Goal: Transaction & Acquisition: Purchase product/service

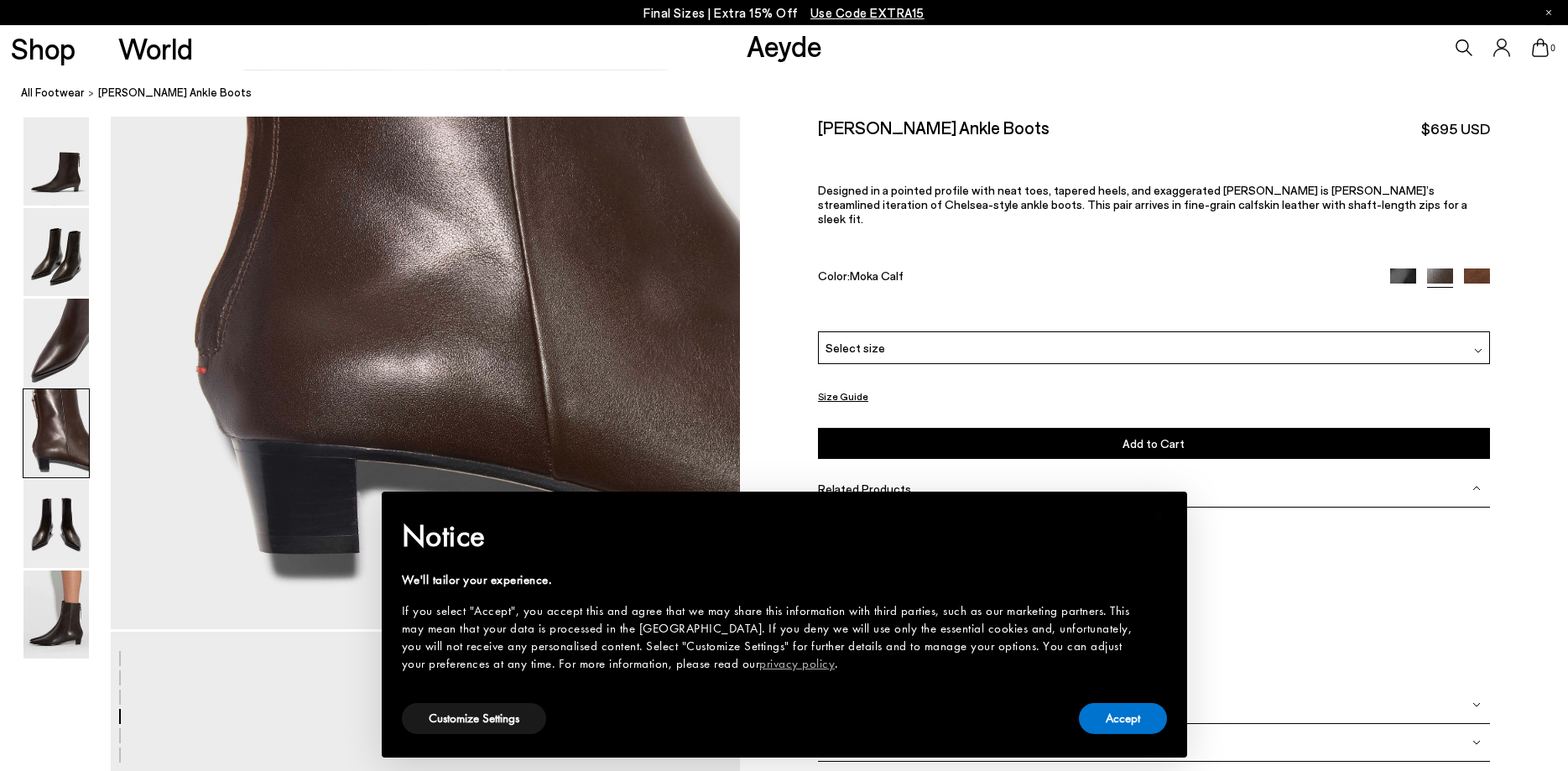
scroll to position [2866, 0]
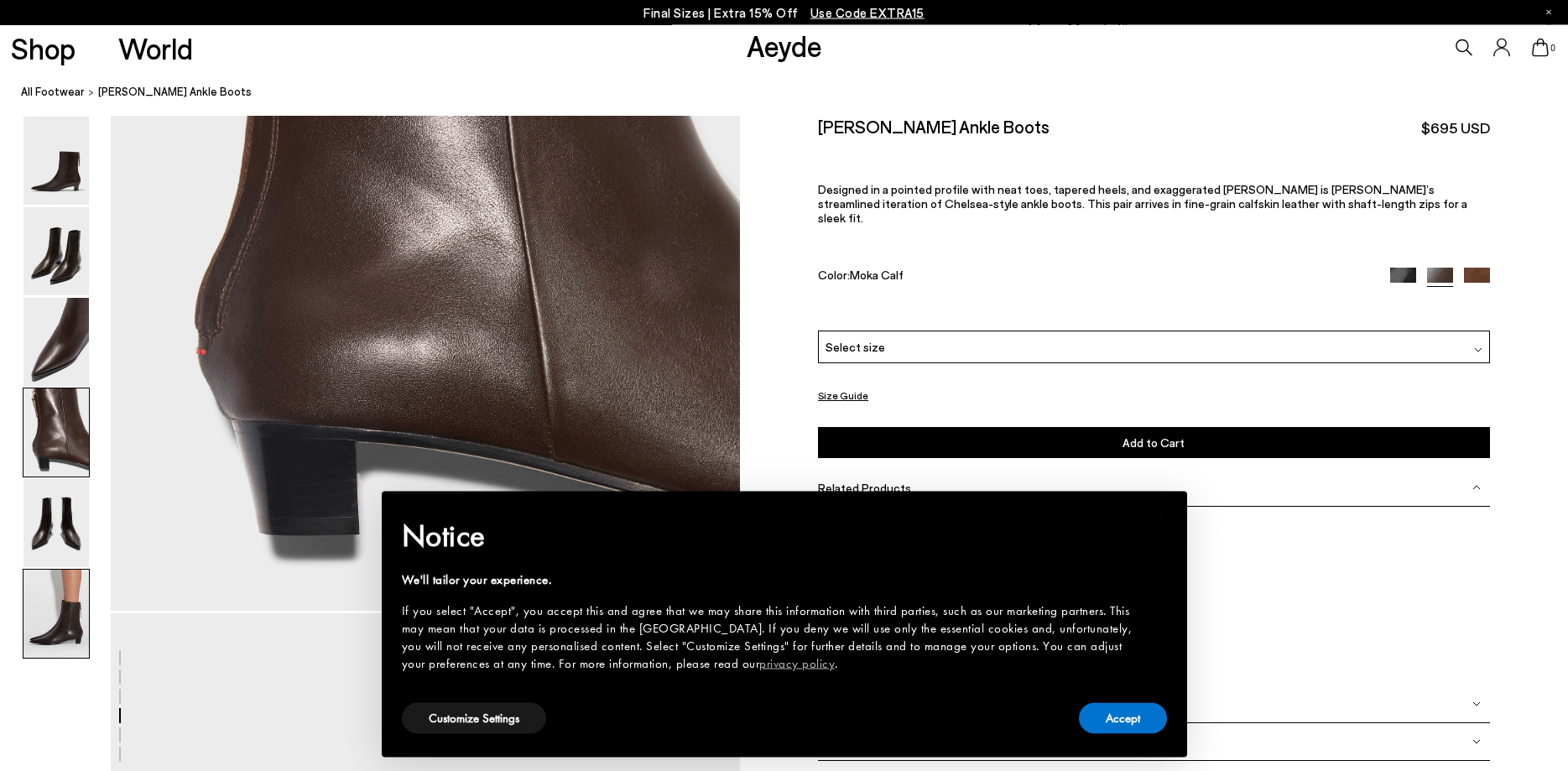
click at [58, 612] on img at bounding box center [56, 614] width 66 height 88
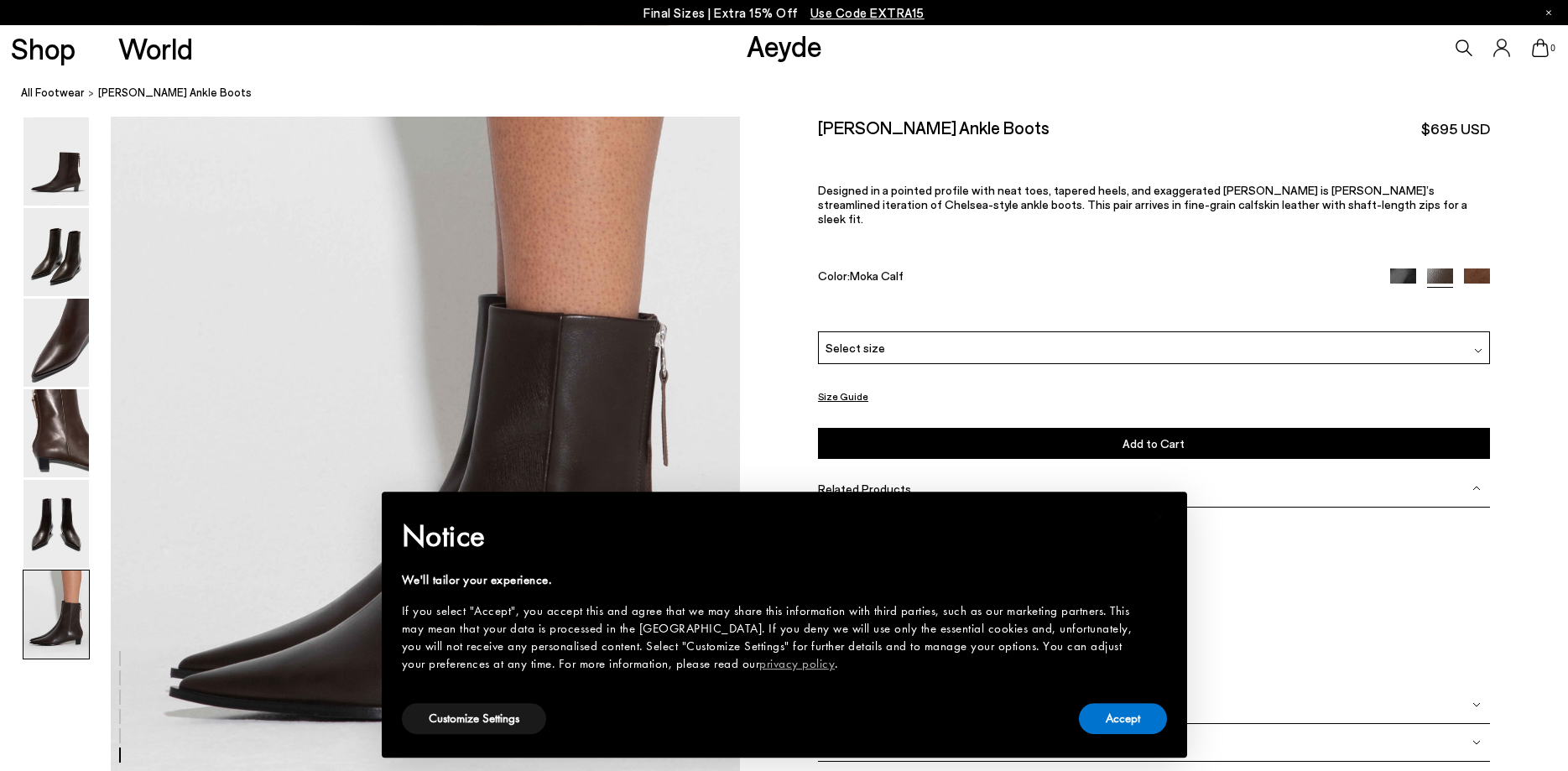
scroll to position [4322, 0]
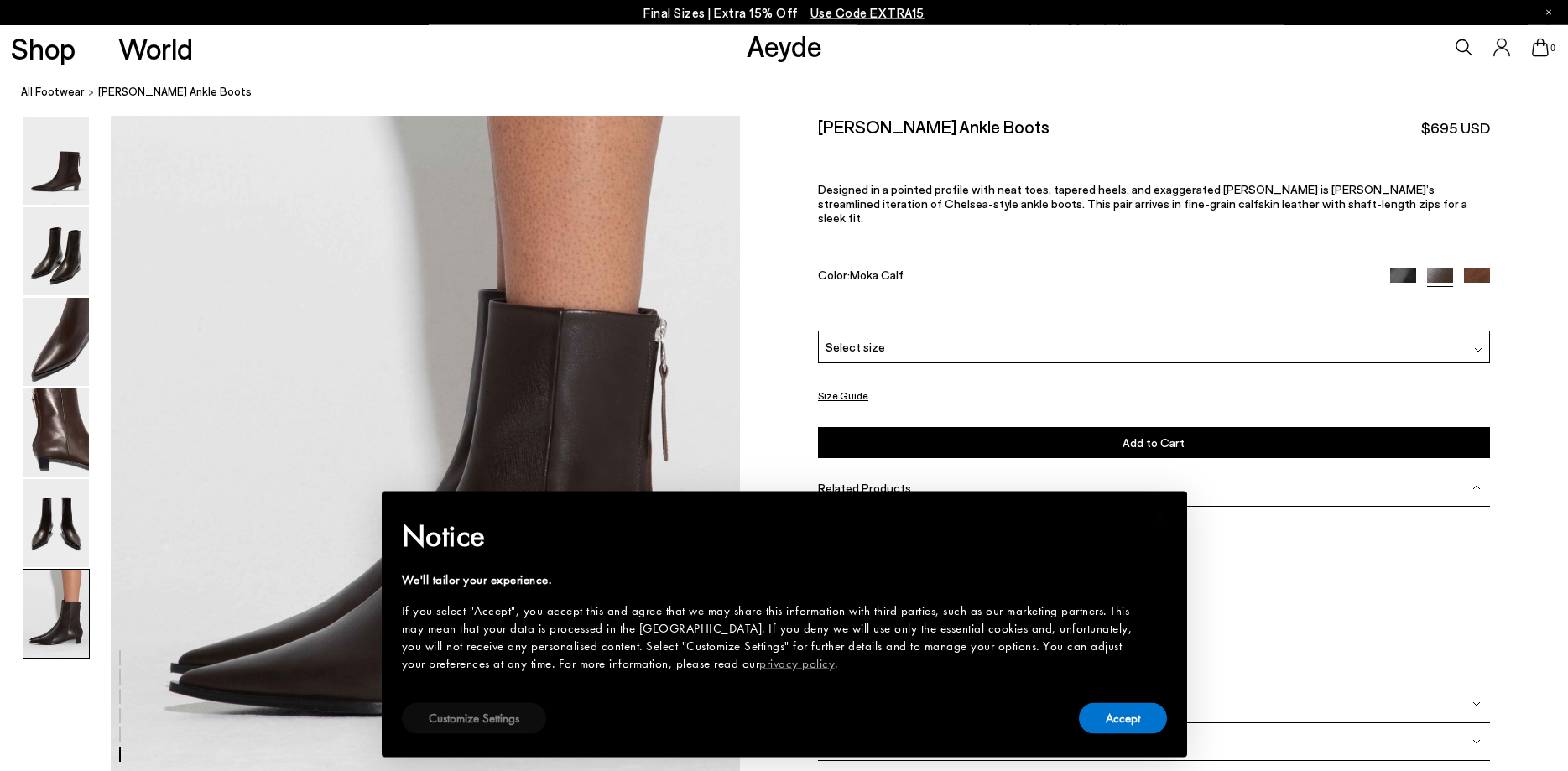
click at [483, 723] on button "Customize Settings" at bounding box center [474, 718] width 145 height 31
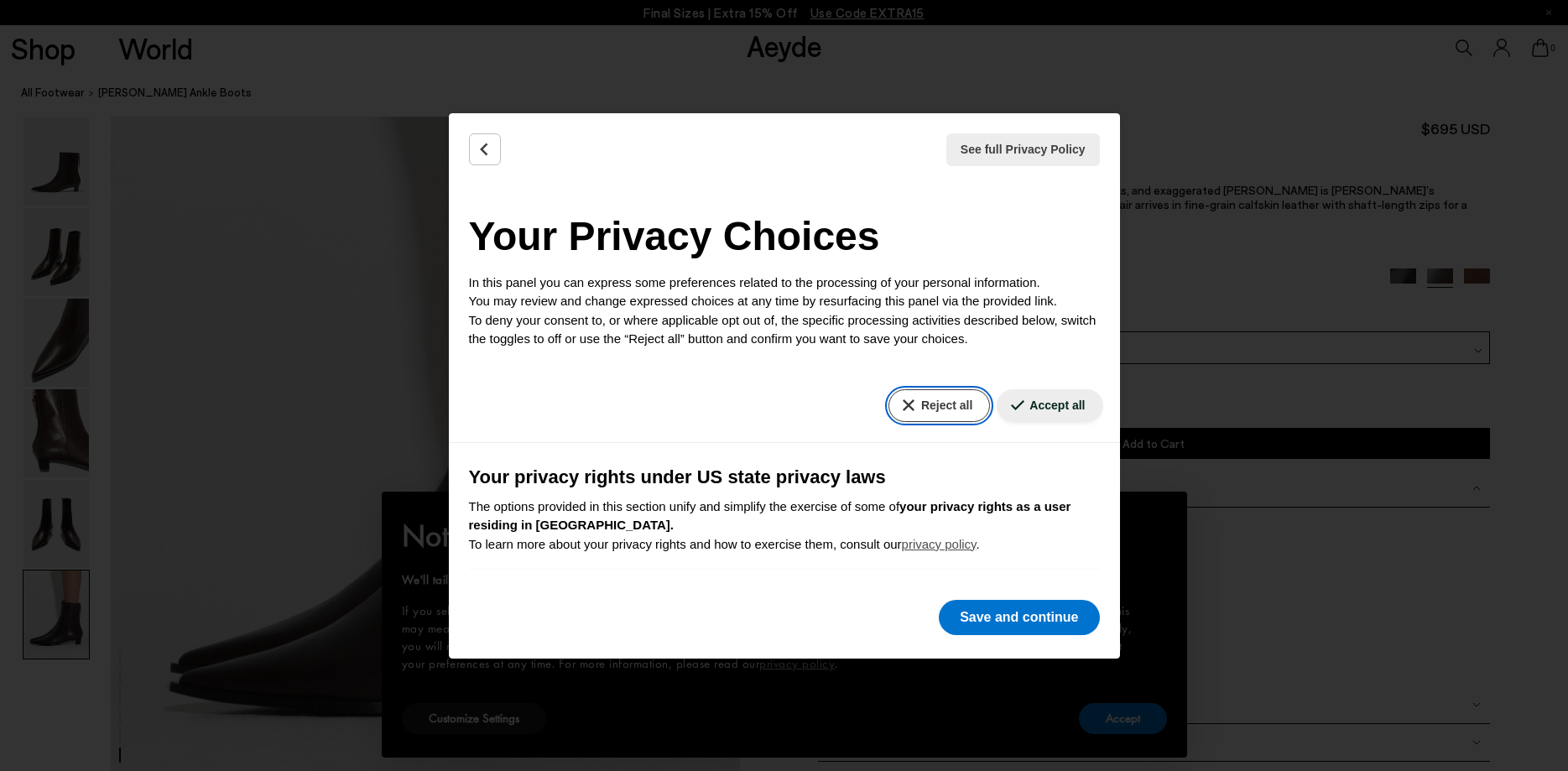
click at [955, 406] on button "Reject all" at bounding box center [939, 405] width 102 height 33
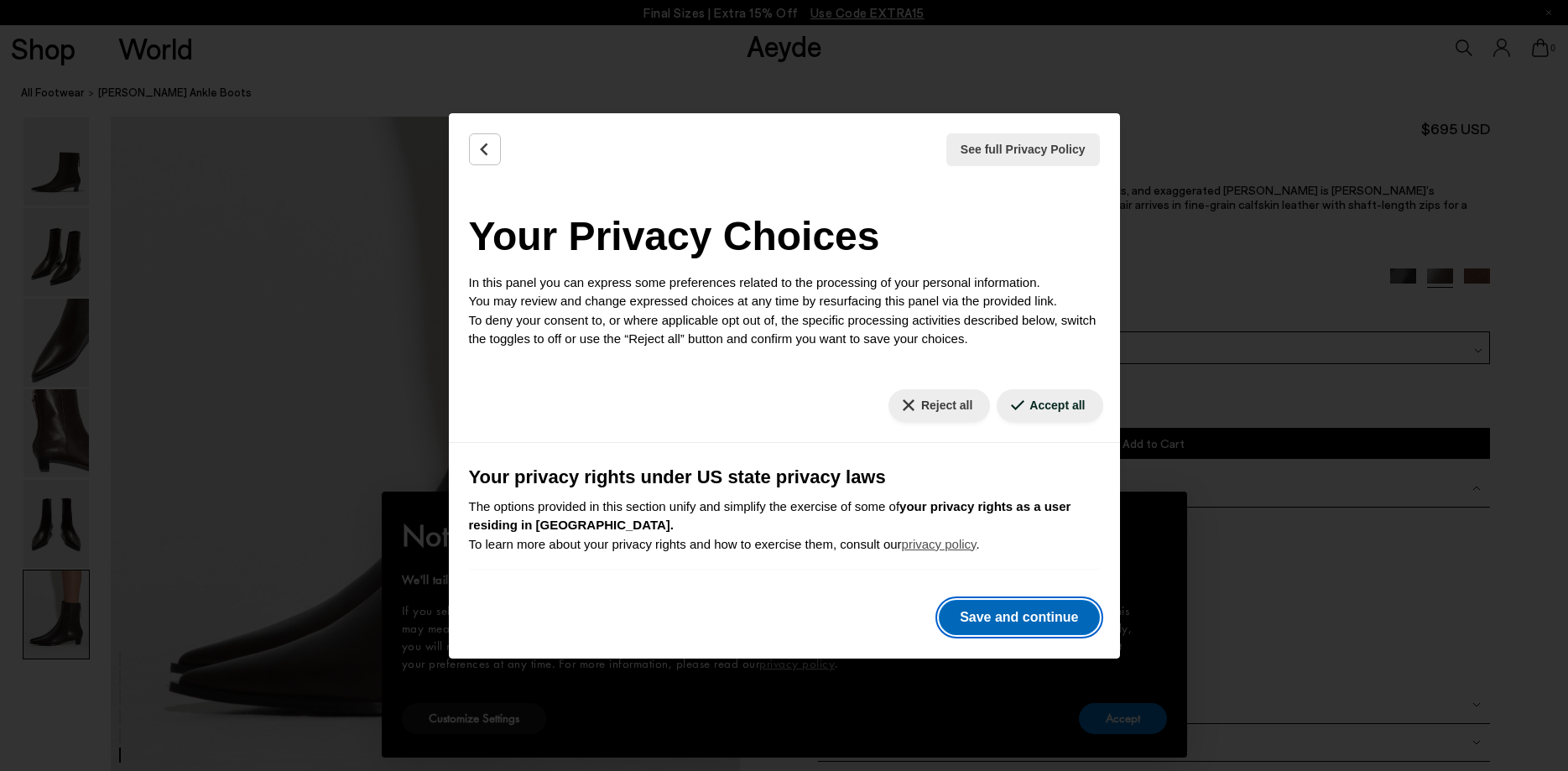
drag, startPoint x: 1048, startPoint y: 612, endPoint x: 1192, endPoint y: 610, distance: 144.0
click at [1045, 615] on button "Save and continue" at bounding box center [1019, 617] width 161 height 35
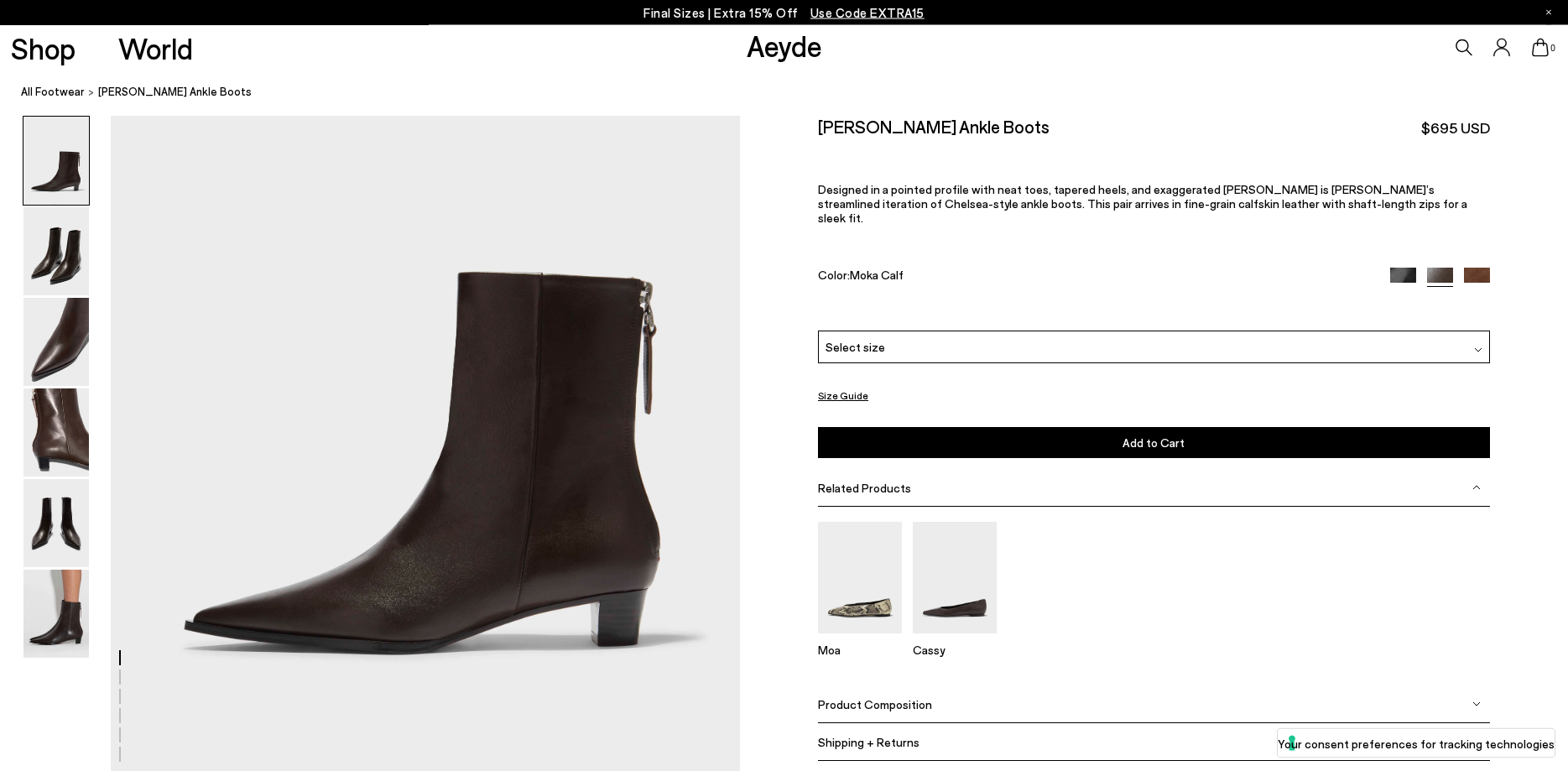
scroll to position [0, 0]
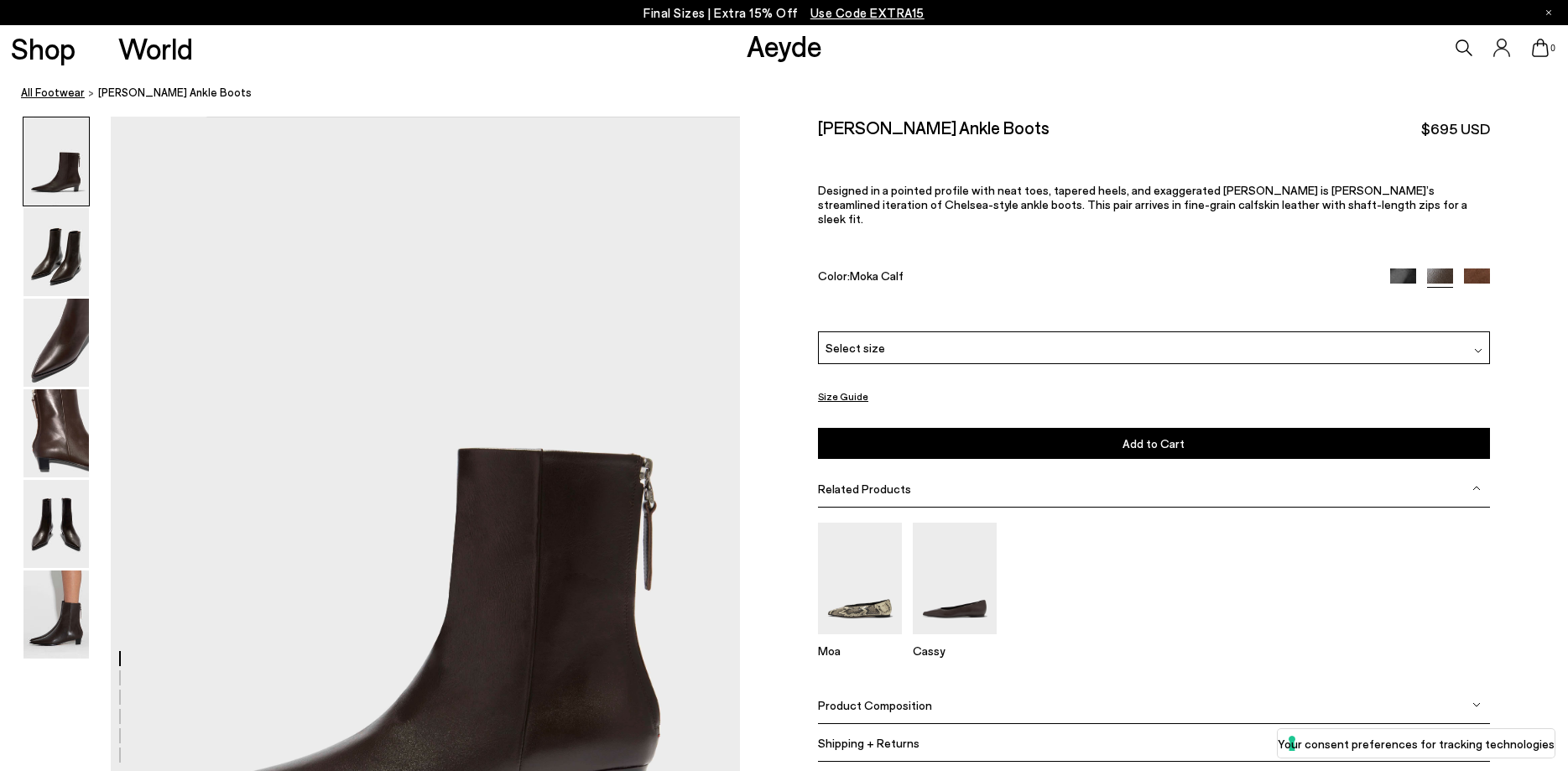
click at [56, 96] on link "All Footwear" at bounding box center [53, 92] width 64 height 18
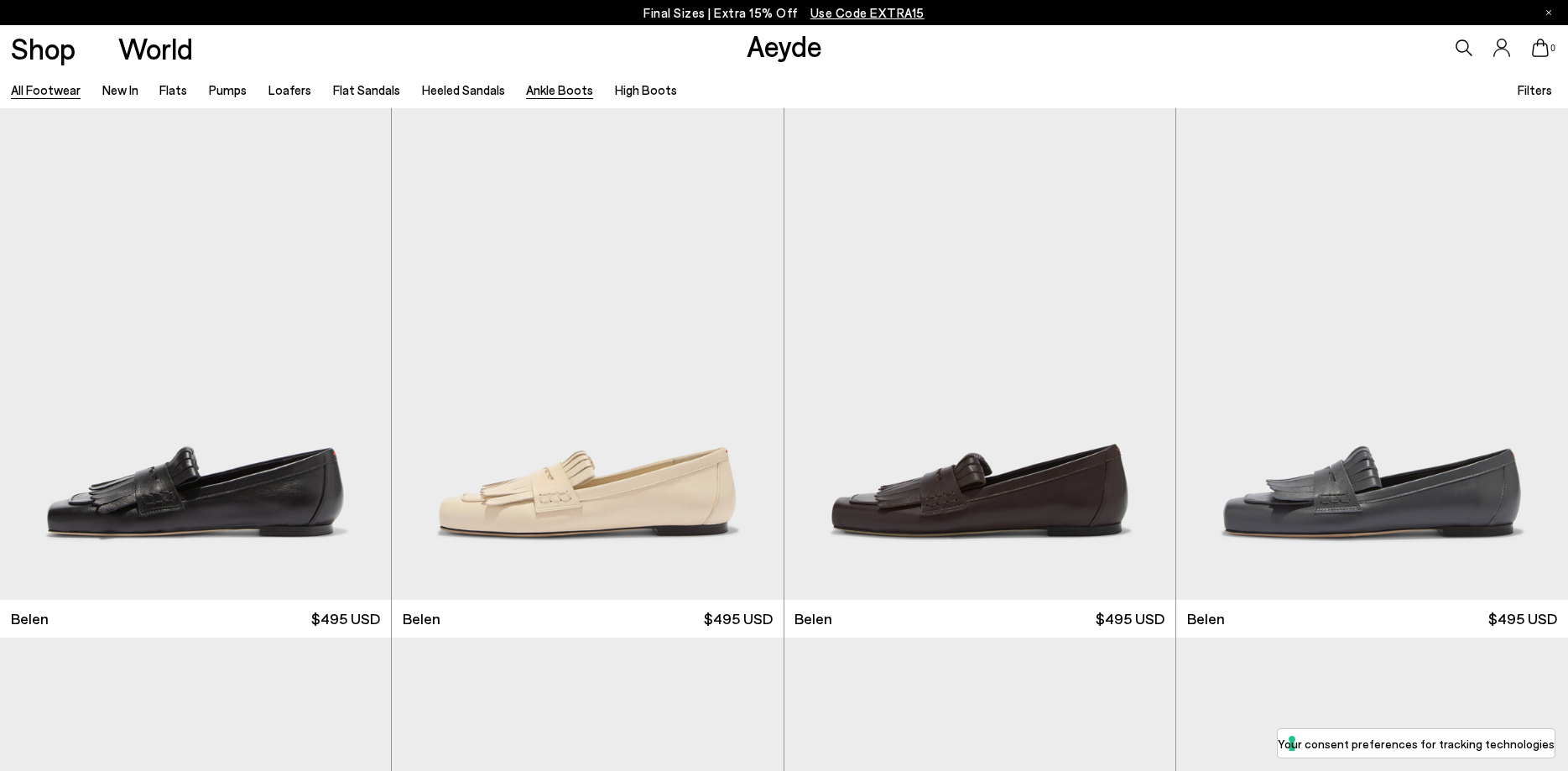
click at [562, 89] on link "Ankle Boots" at bounding box center [560, 90] width 67 height 15
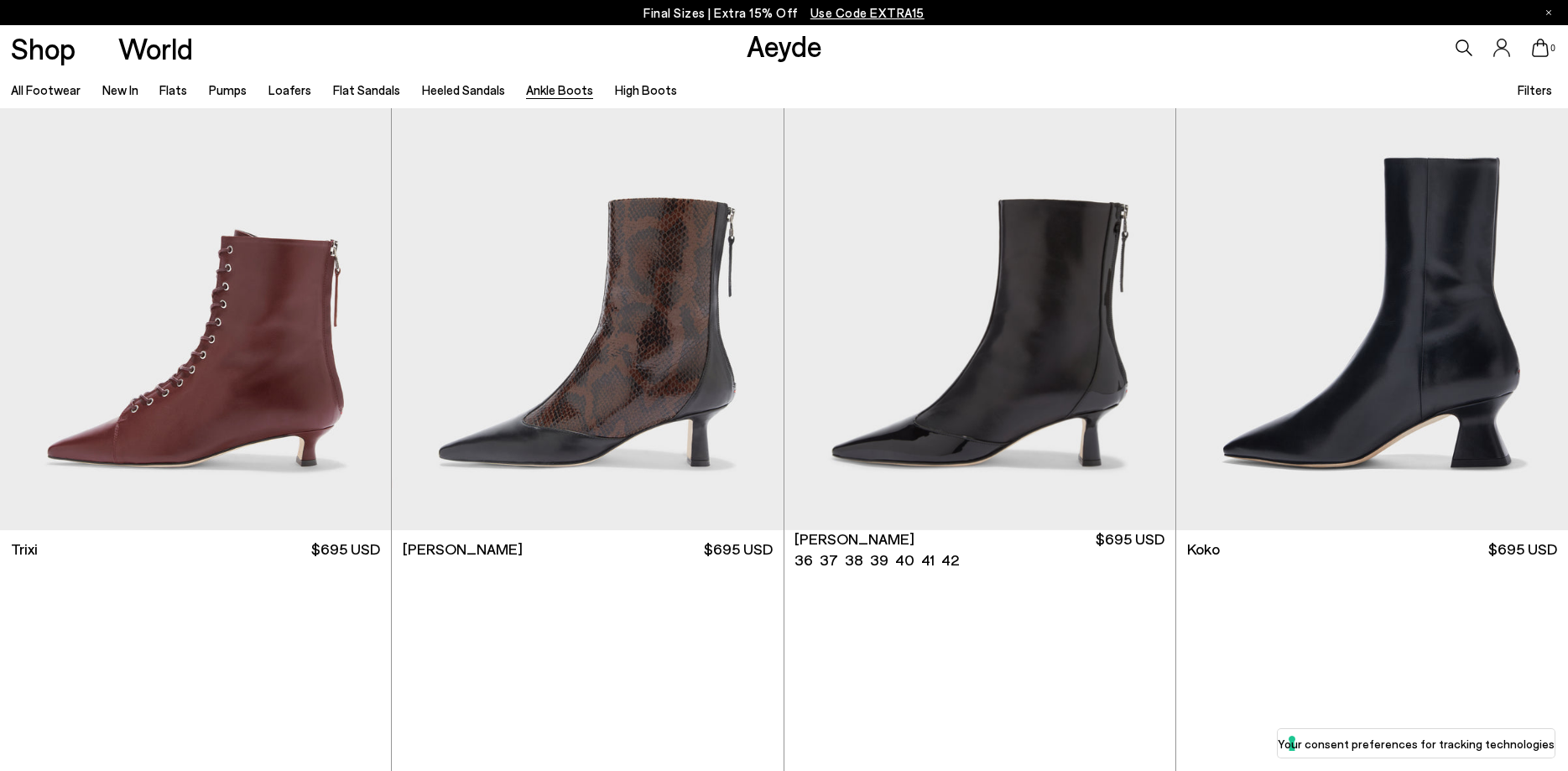
scroll to position [1112, 0]
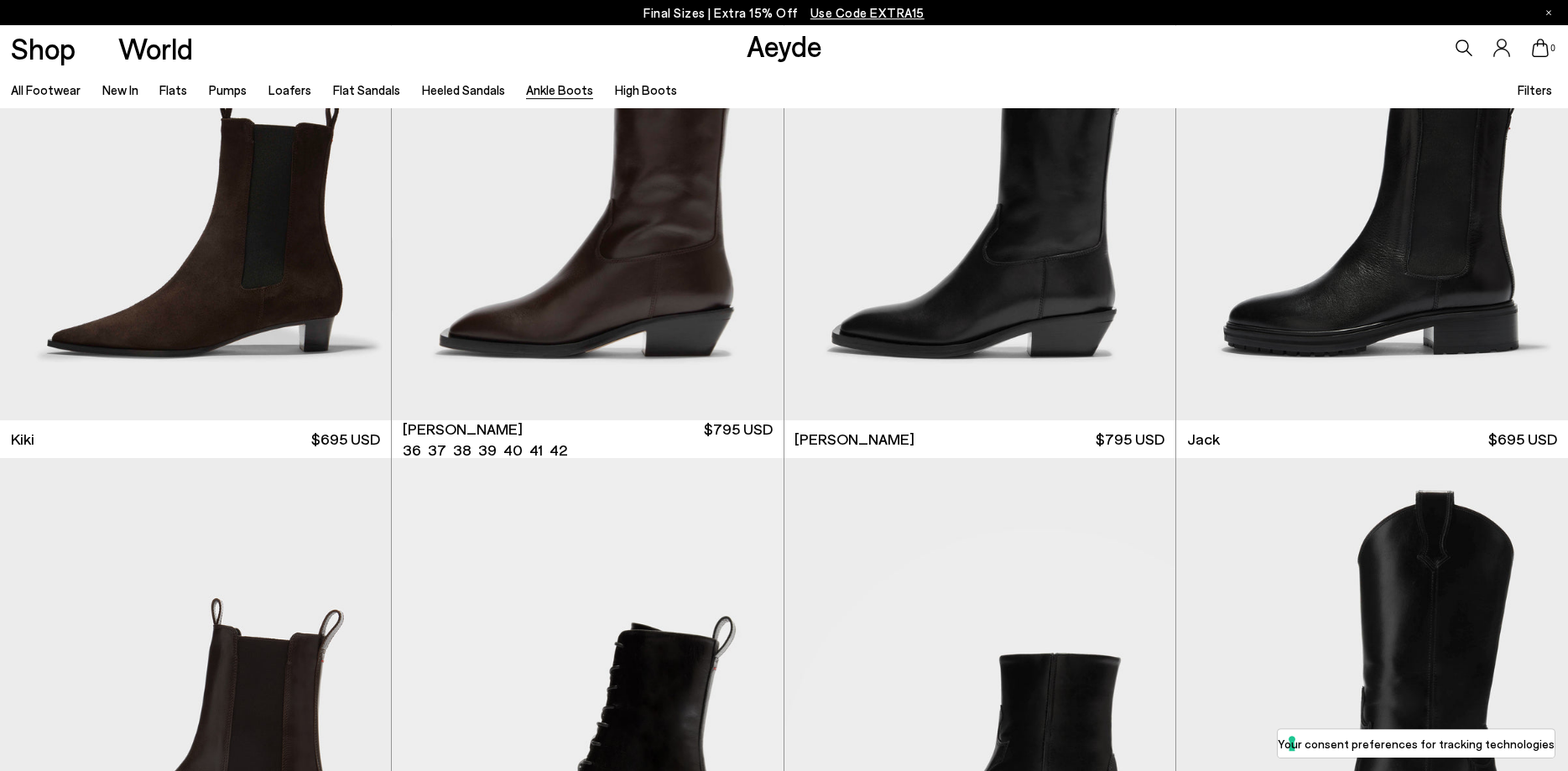
scroll to position [3246, 0]
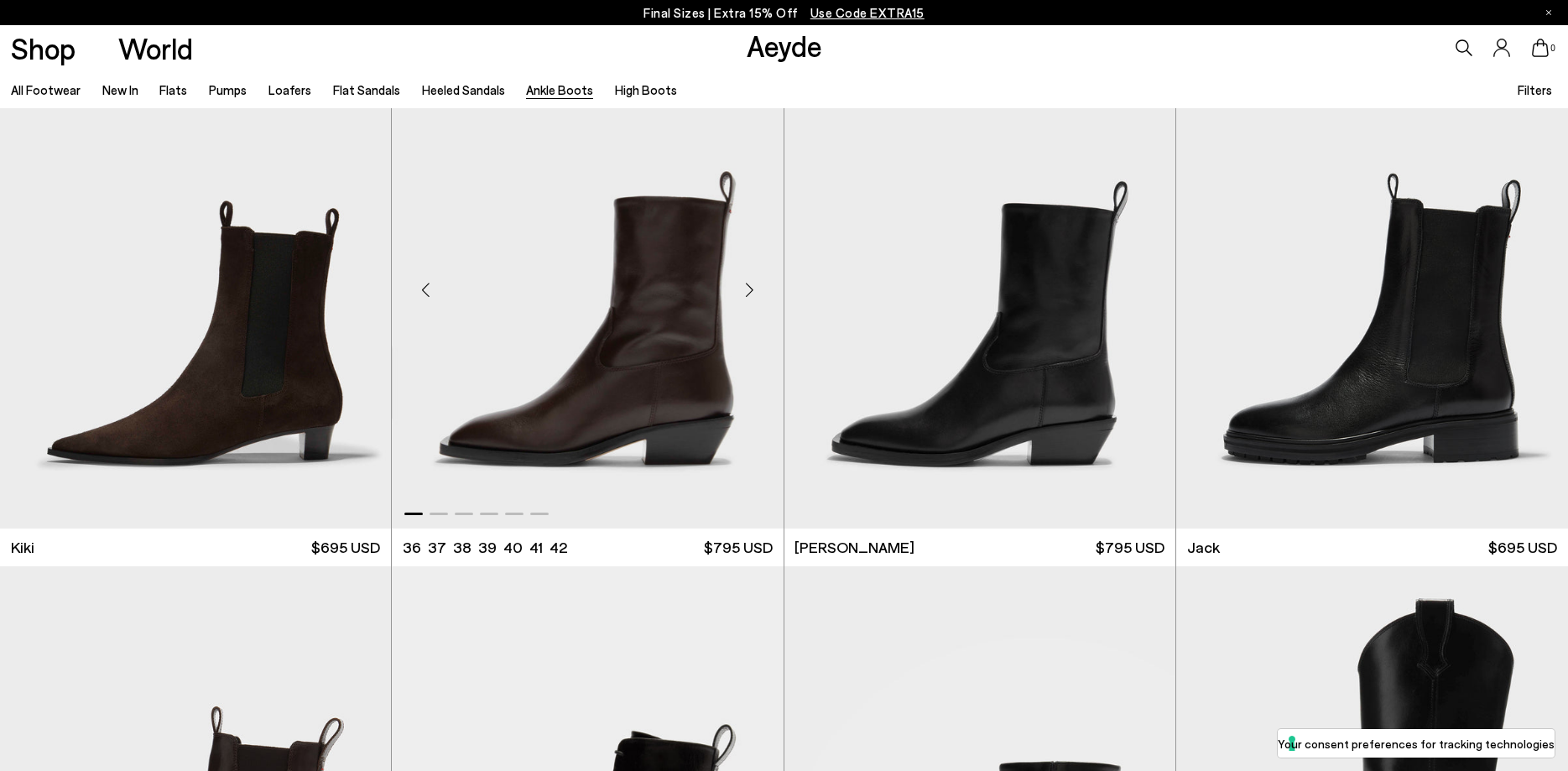
click at [684, 318] on img "1 / 6" at bounding box center [587, 283] width 391 height 492
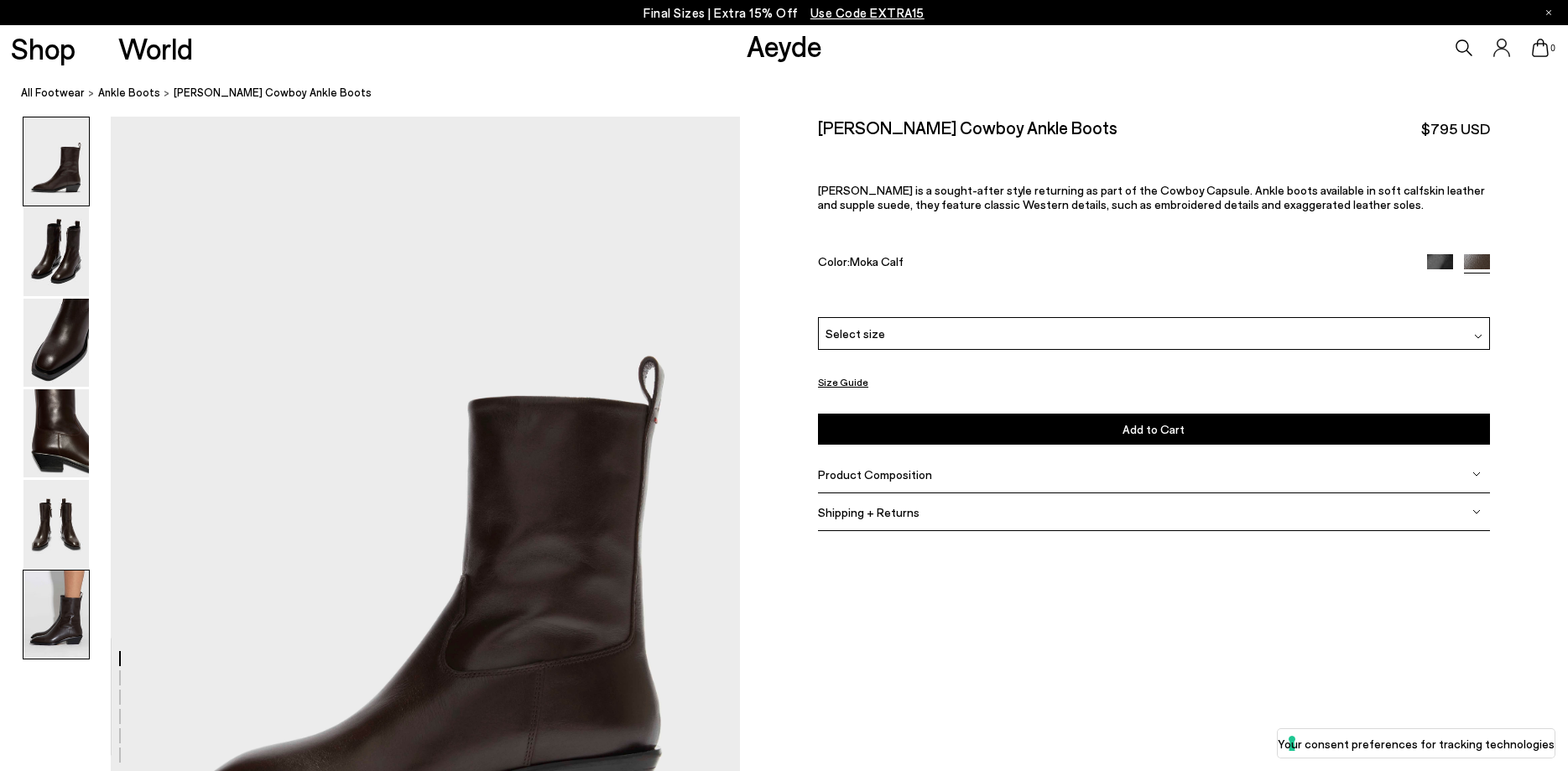
click at [67, 618] on img at bounding box center [56, 614] width 66 height 88
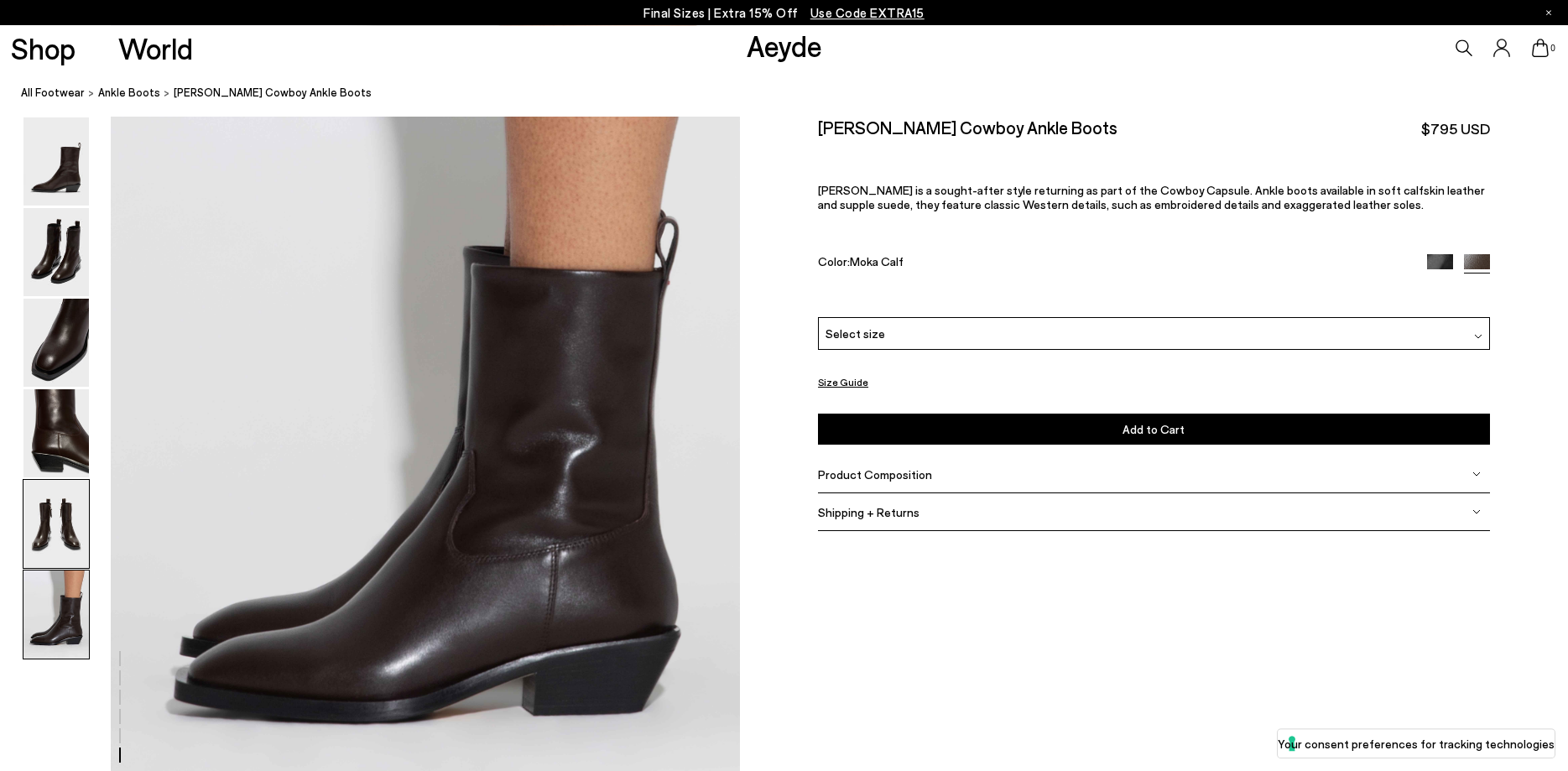
scroll to position [4322, 0]
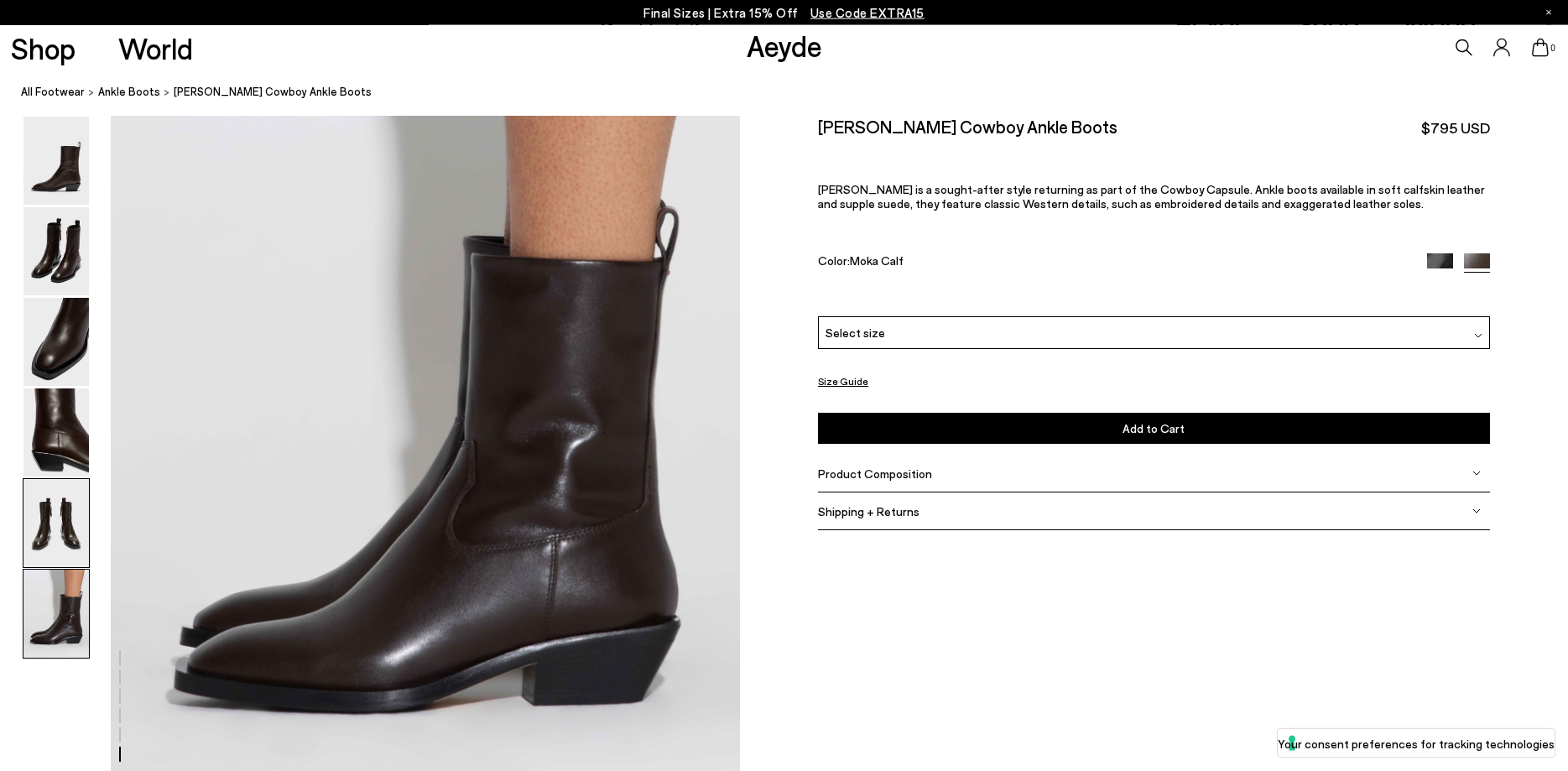
click at [66, 509] on img at bounding box center [56, 524] width 66 height 88
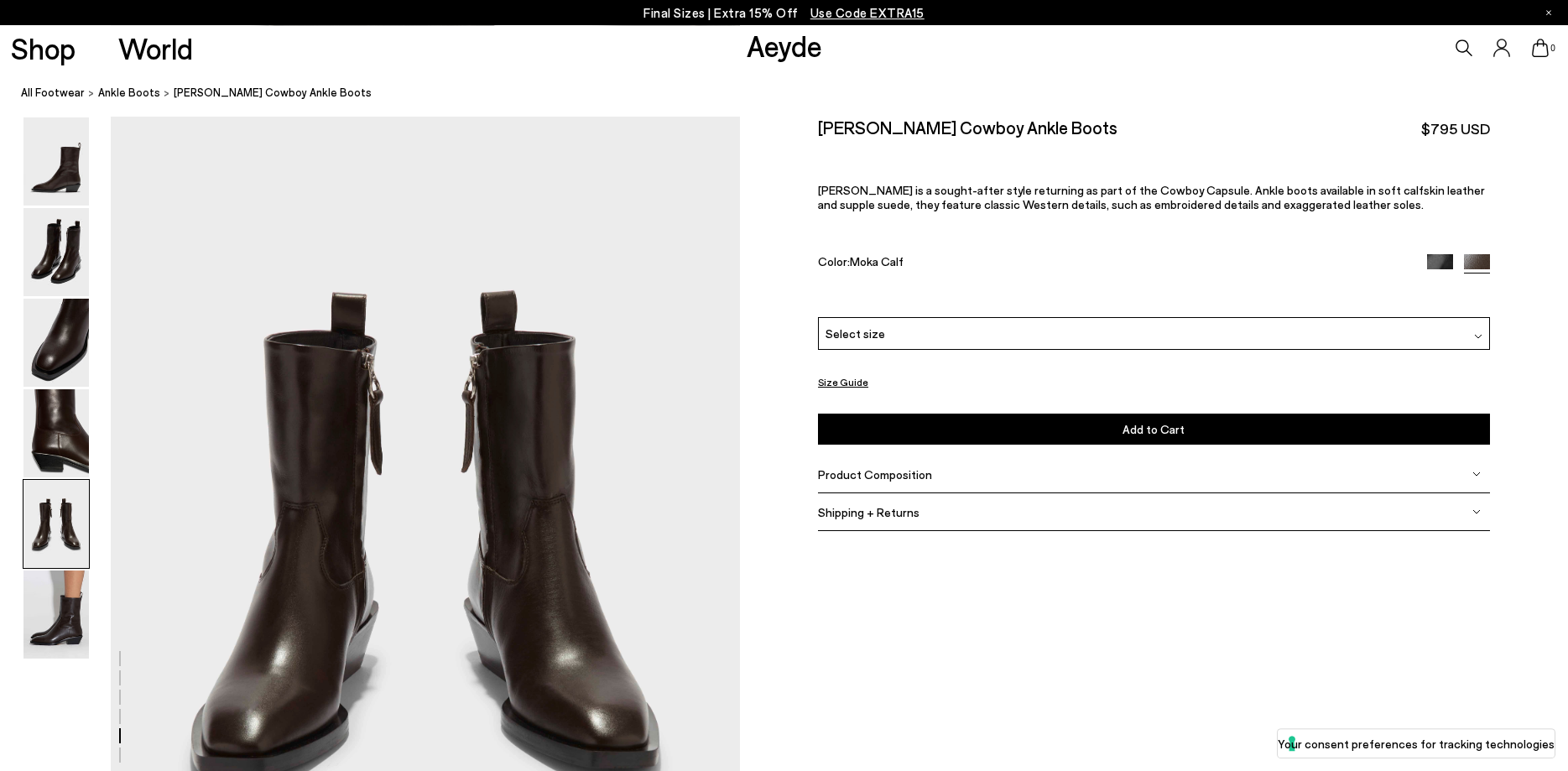
scroll to position [3366, 0]
click at [71, 441] on img at bounding box center [56, 433] width 66 height 88
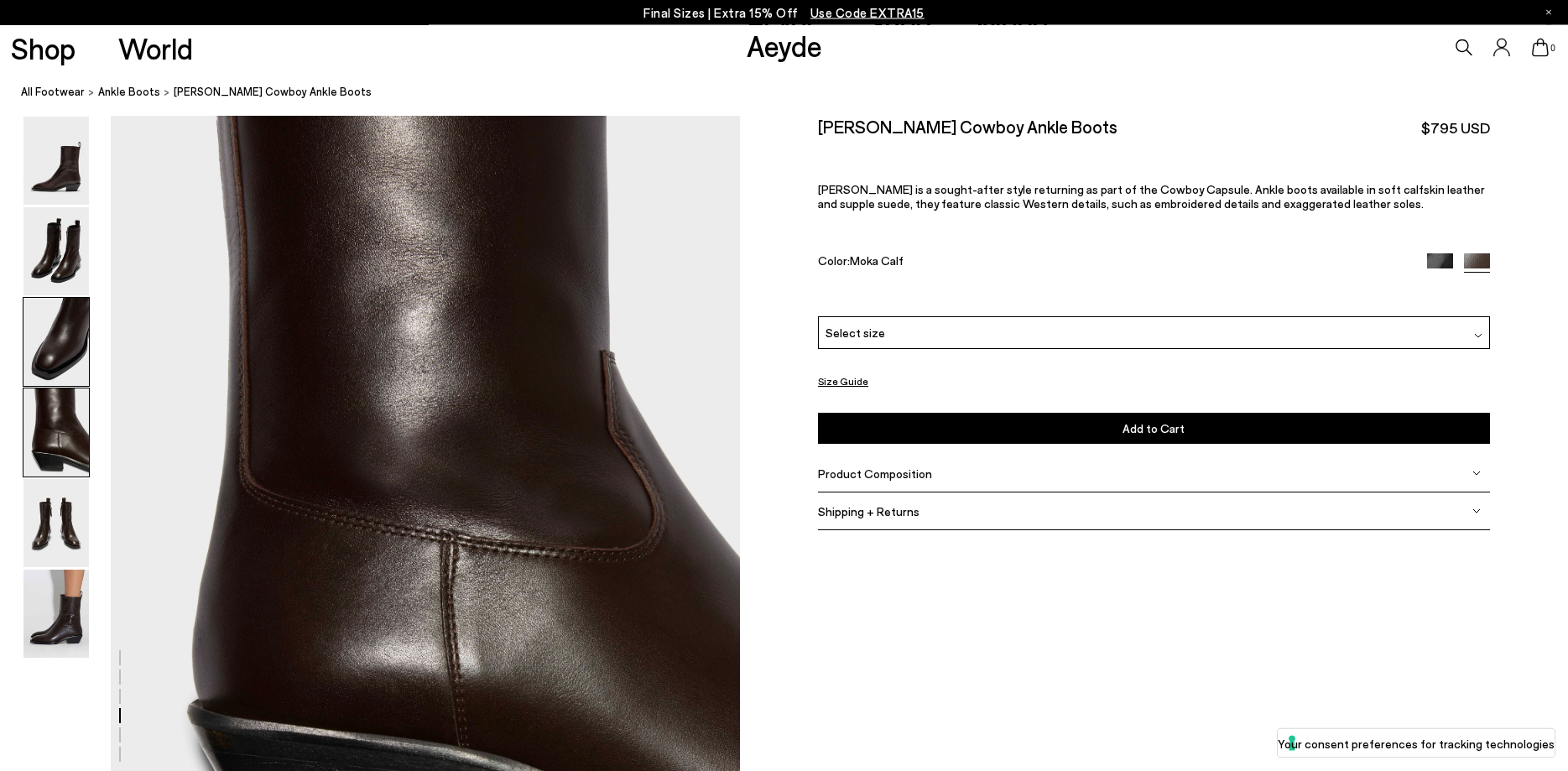
click at [66, 365] on img at bounding box center [56, 342] width 66 height 88
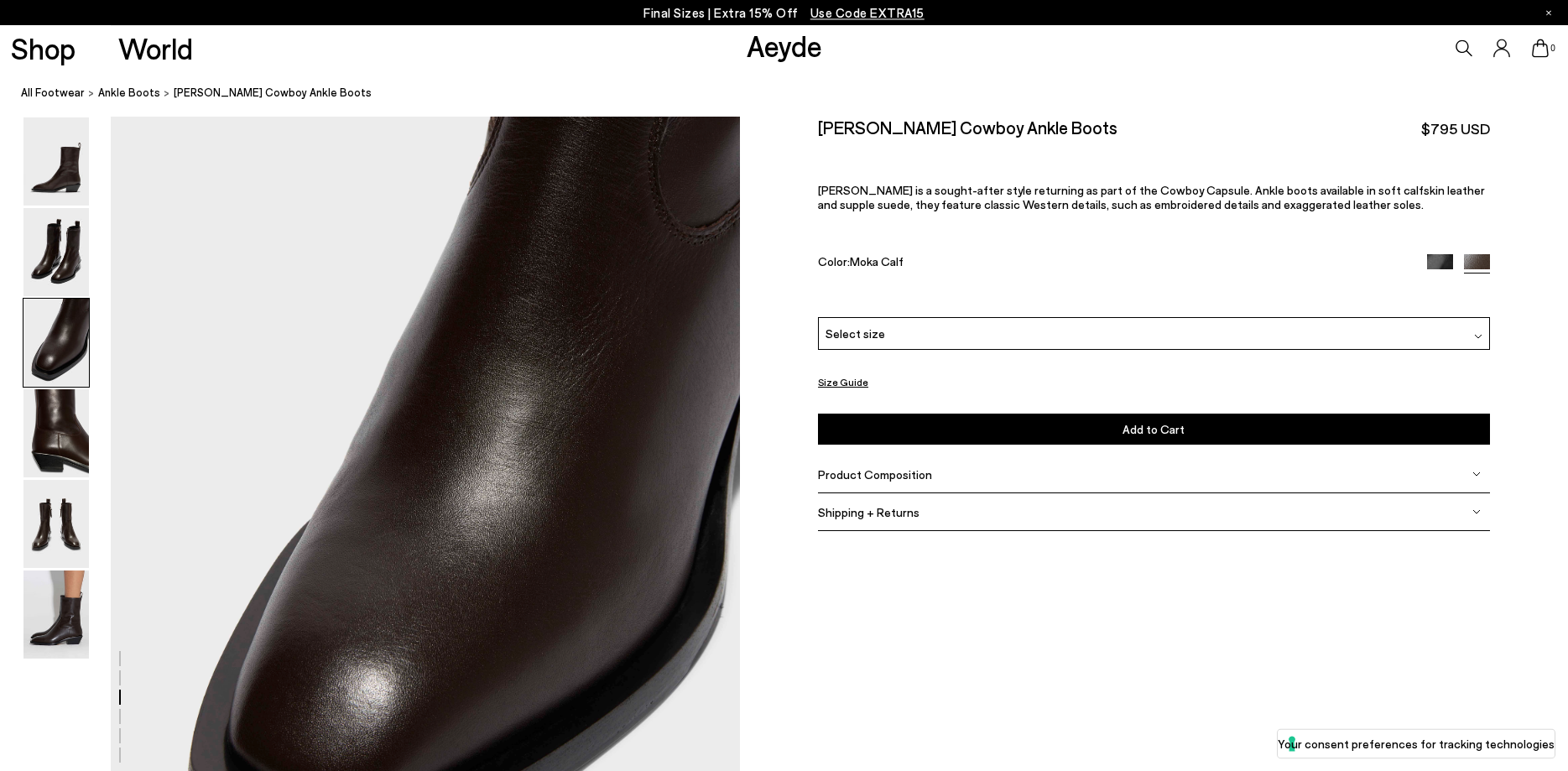
scroll to position [1684, 0]
click at [53, 267] on img at bounding box center [56, 251] width 66 height 88
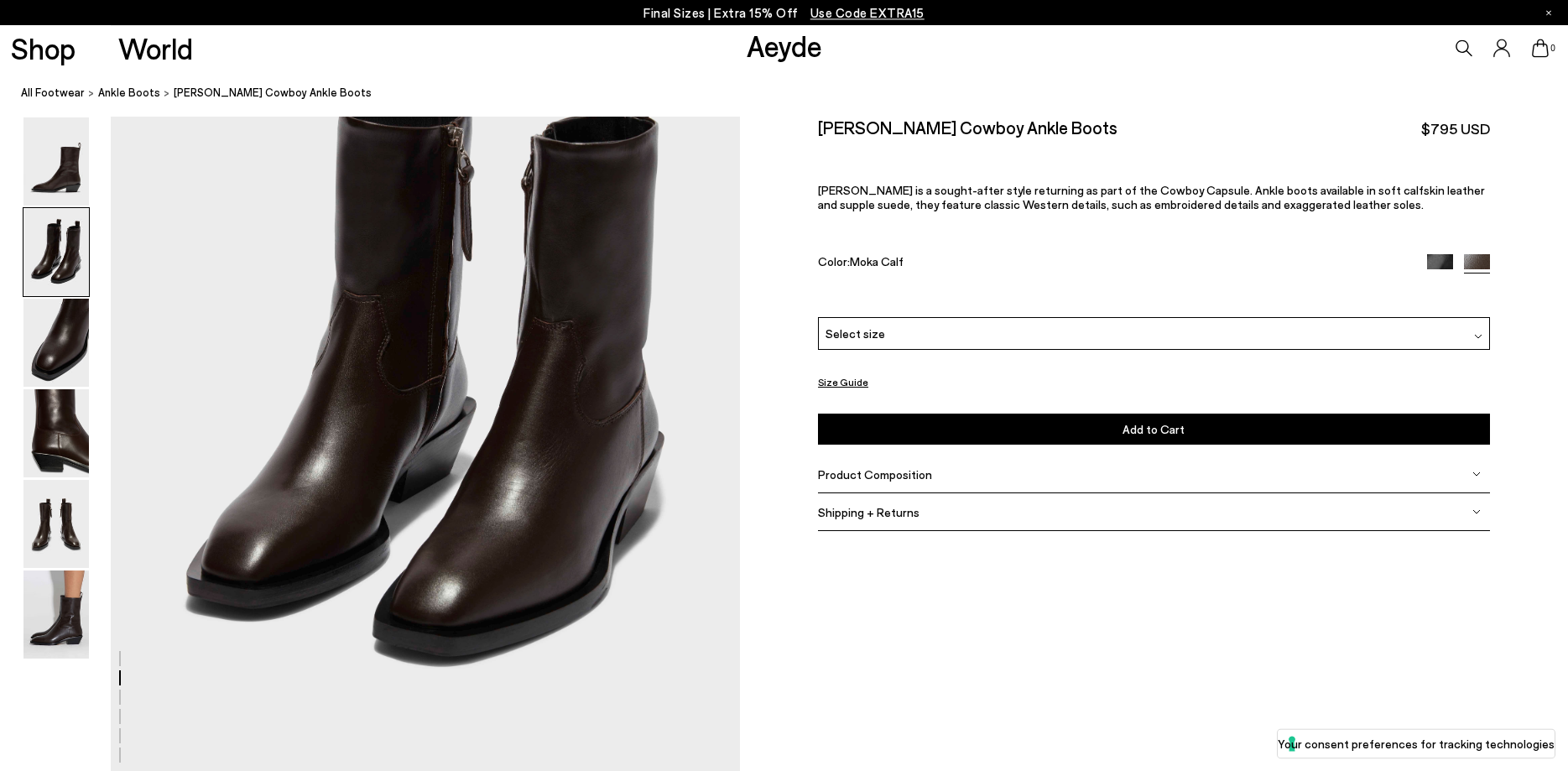
scroll to position [1014, 0]
click at [50, 620] on img at bounding box center [56, 614] width 66 height 88
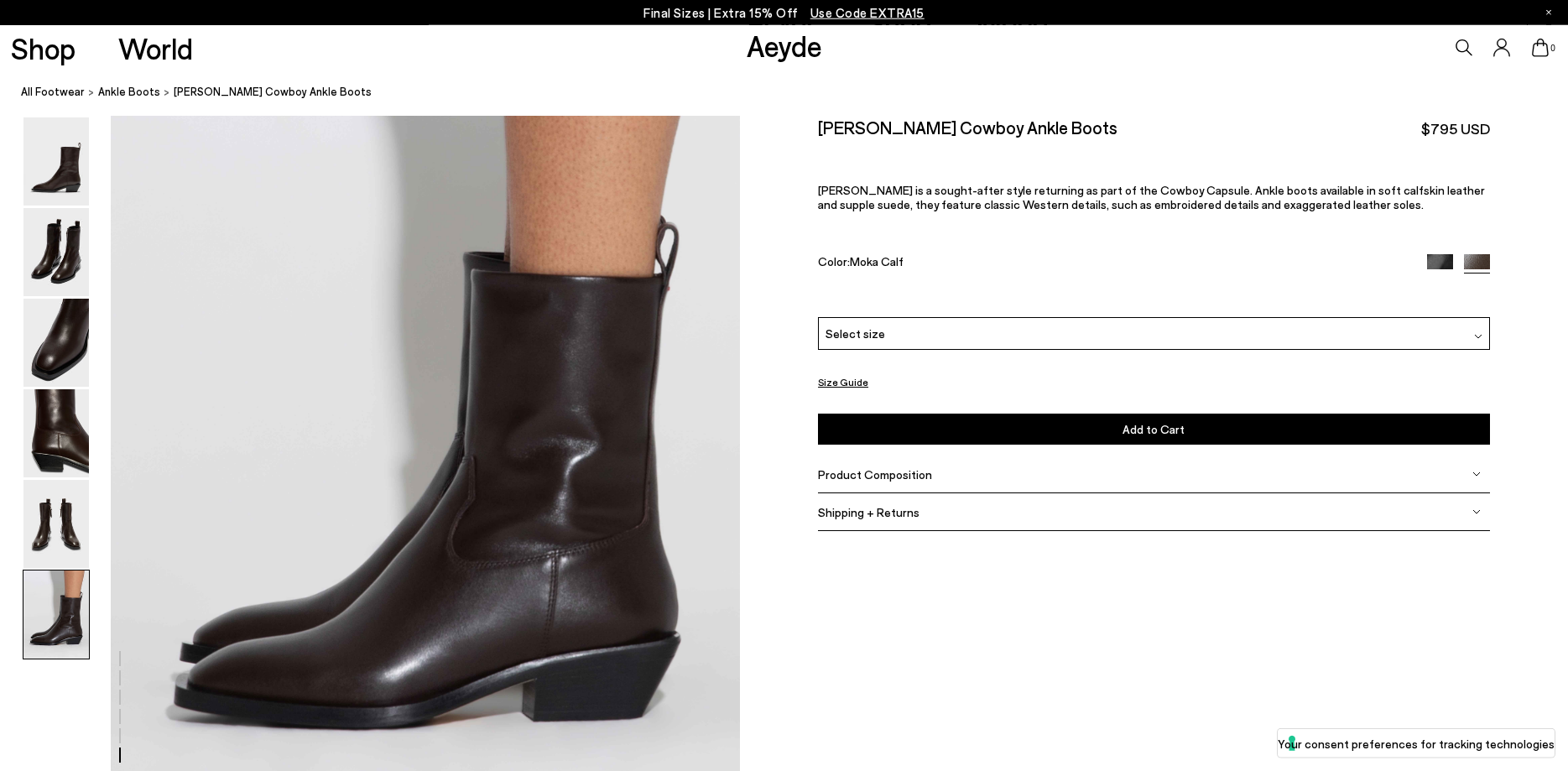
scroll to position [4322, 0]
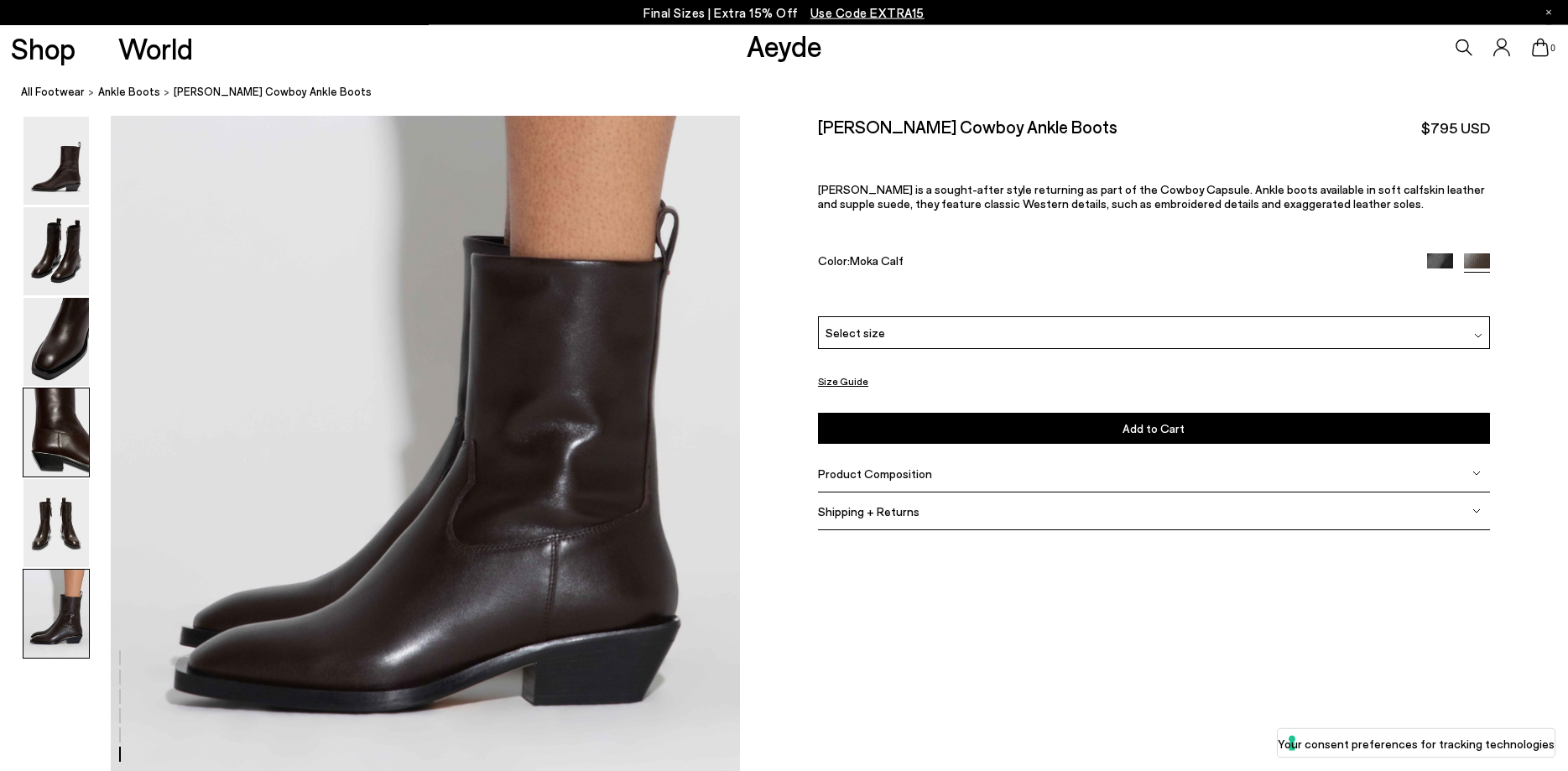
click at [45, 430] on img at bounding box center [56, 433] width 66 height 88
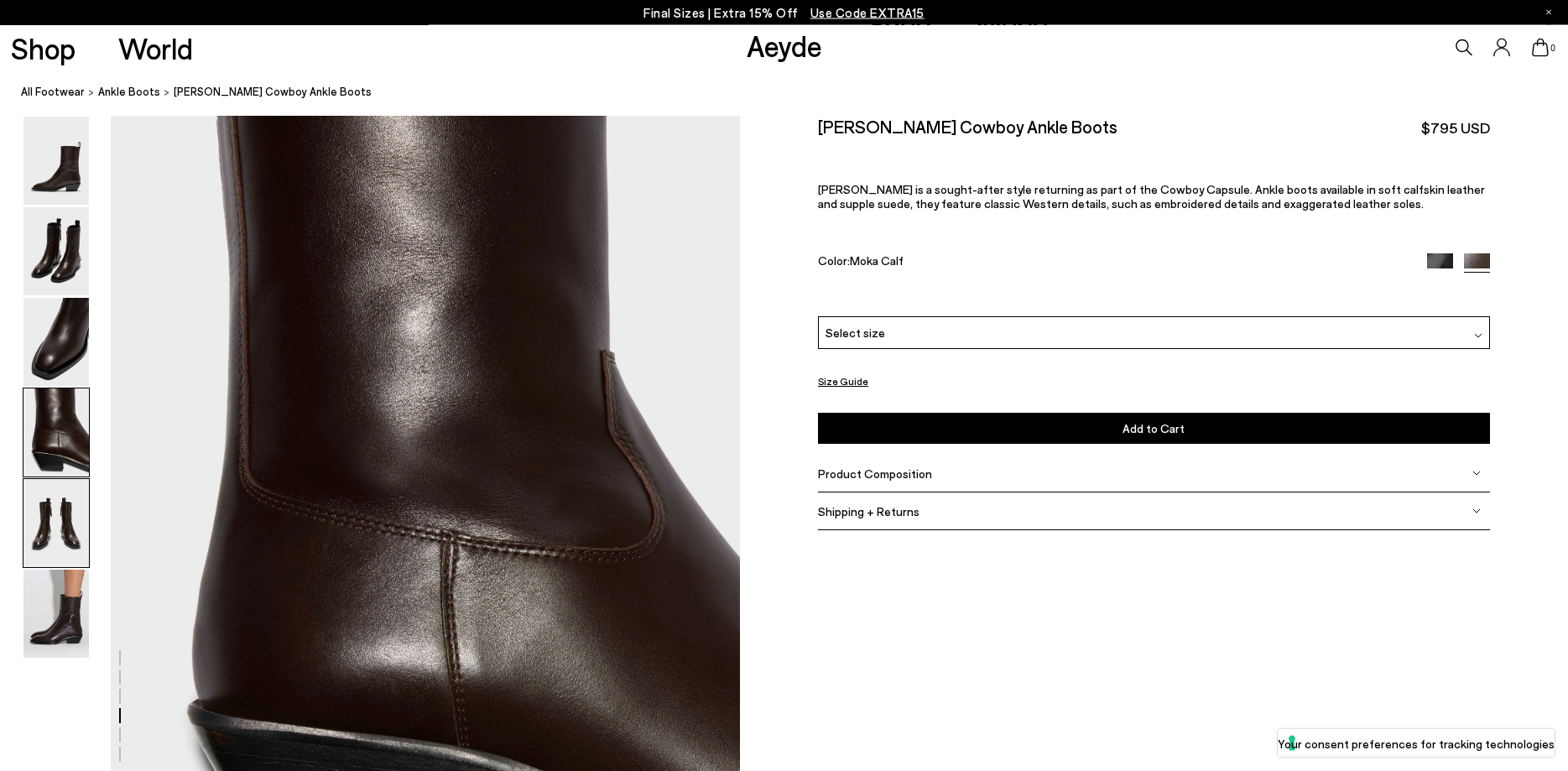
click at [60, 515] on img at bounding box center [56, 524] width 66 height 88
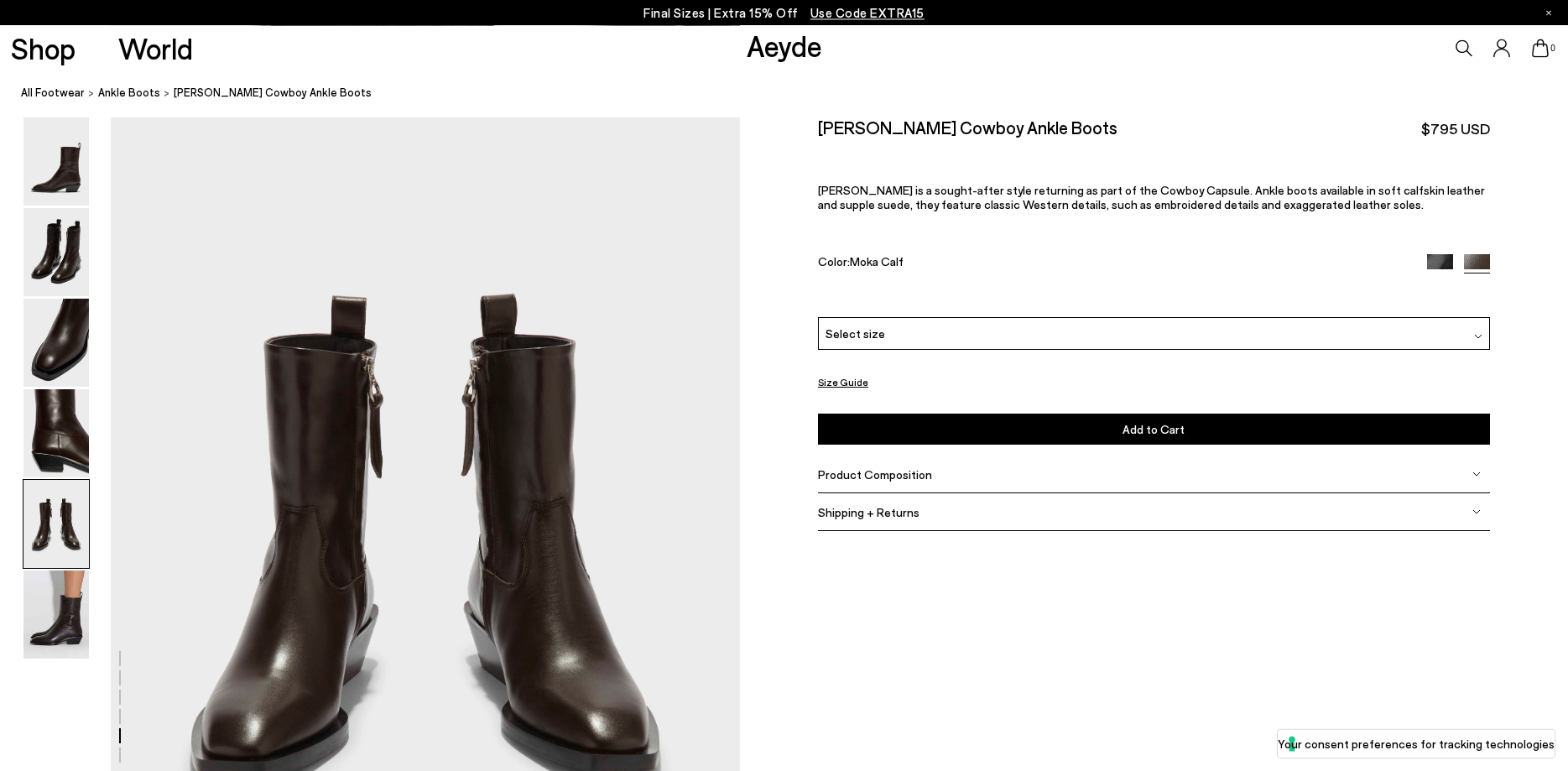
scroll to position [3366, 0]
click at [57, 368] on img at bounding box center [56, 342] width 66 height 88
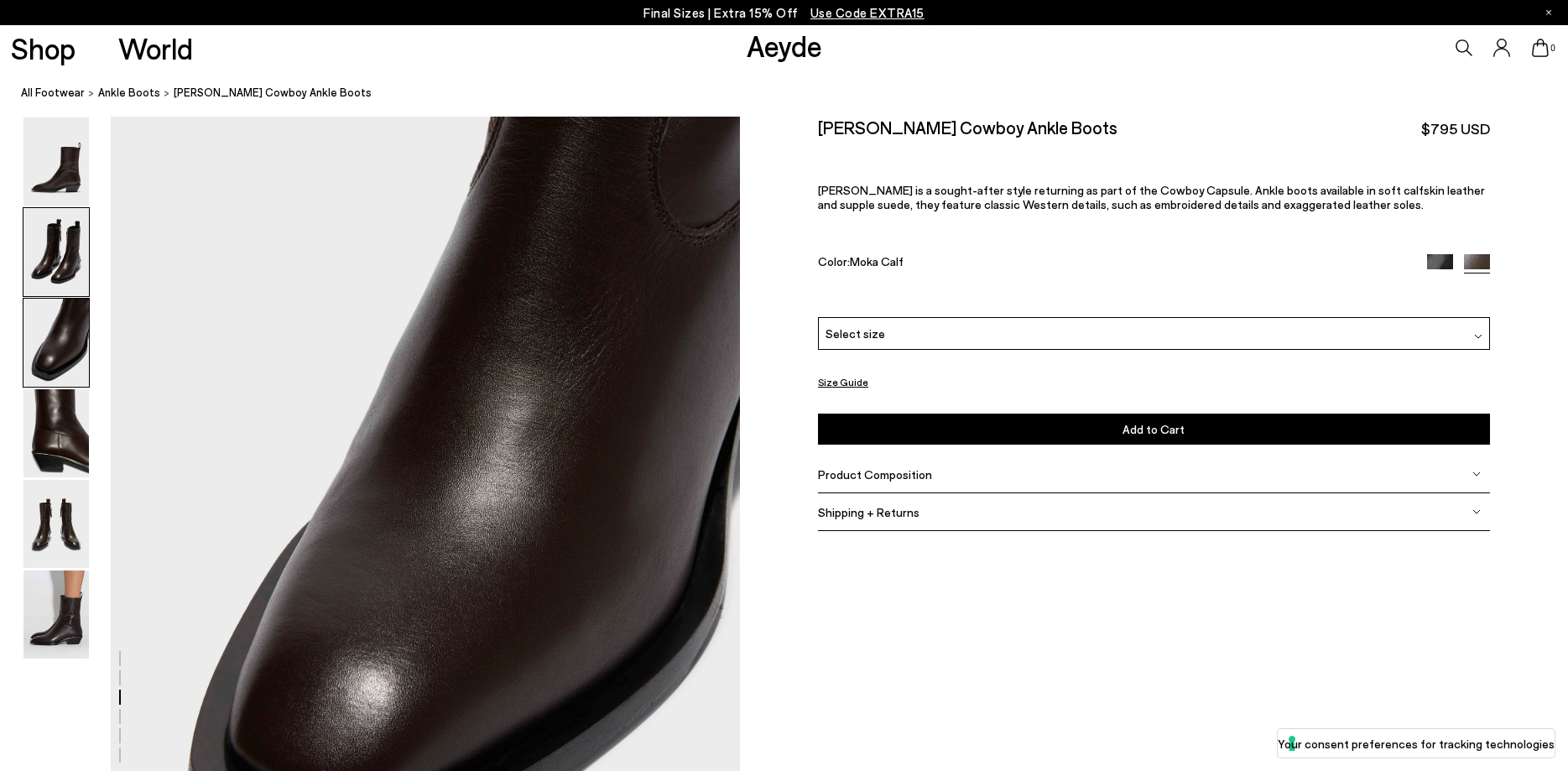
click at [57, 261] on img at bounding box center [56, 251] width 66 height 88
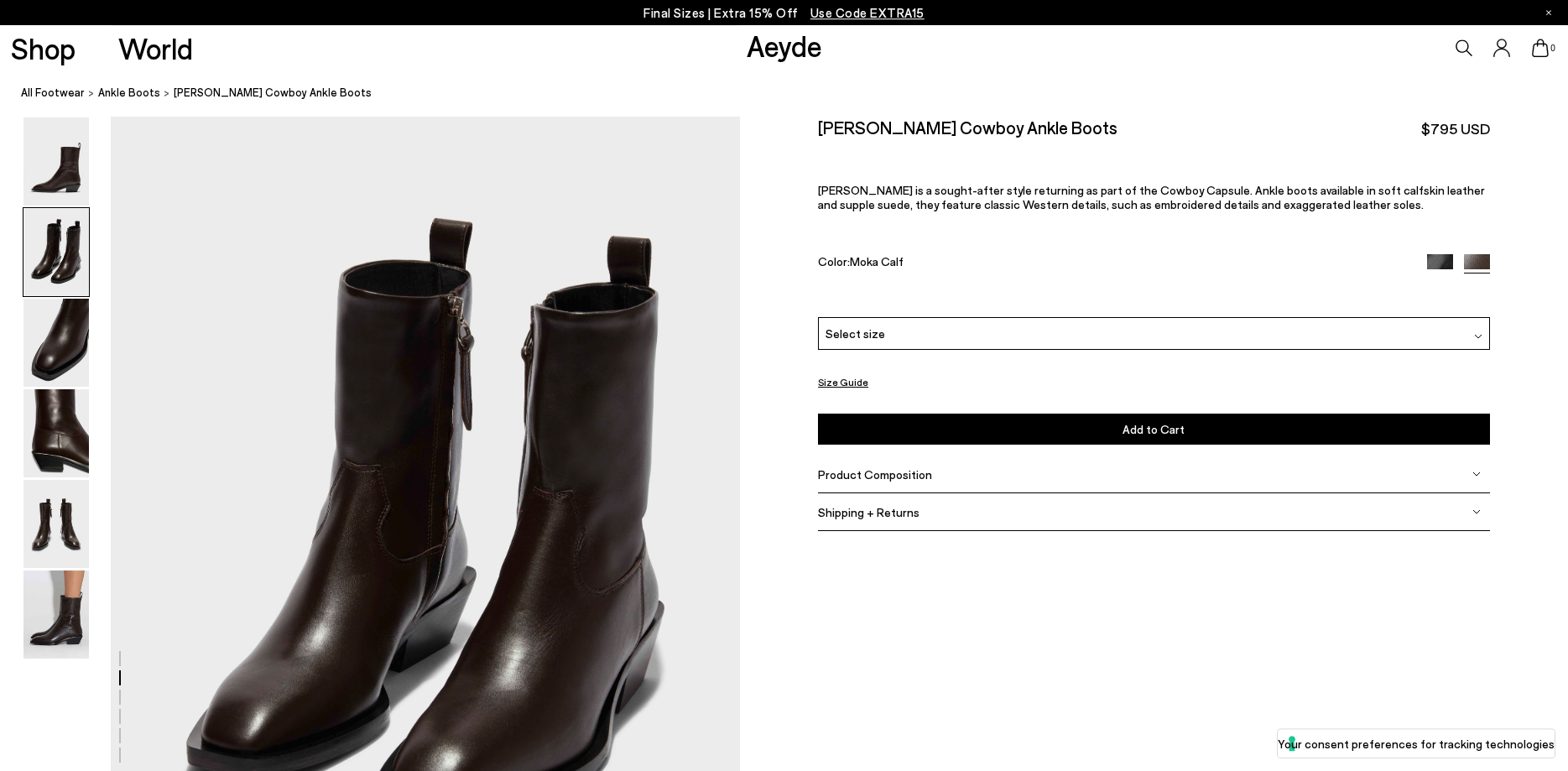
scroll to position [843, 0]
click at [69, 182] on img at bounding box center [56, 161] width 66 height 88
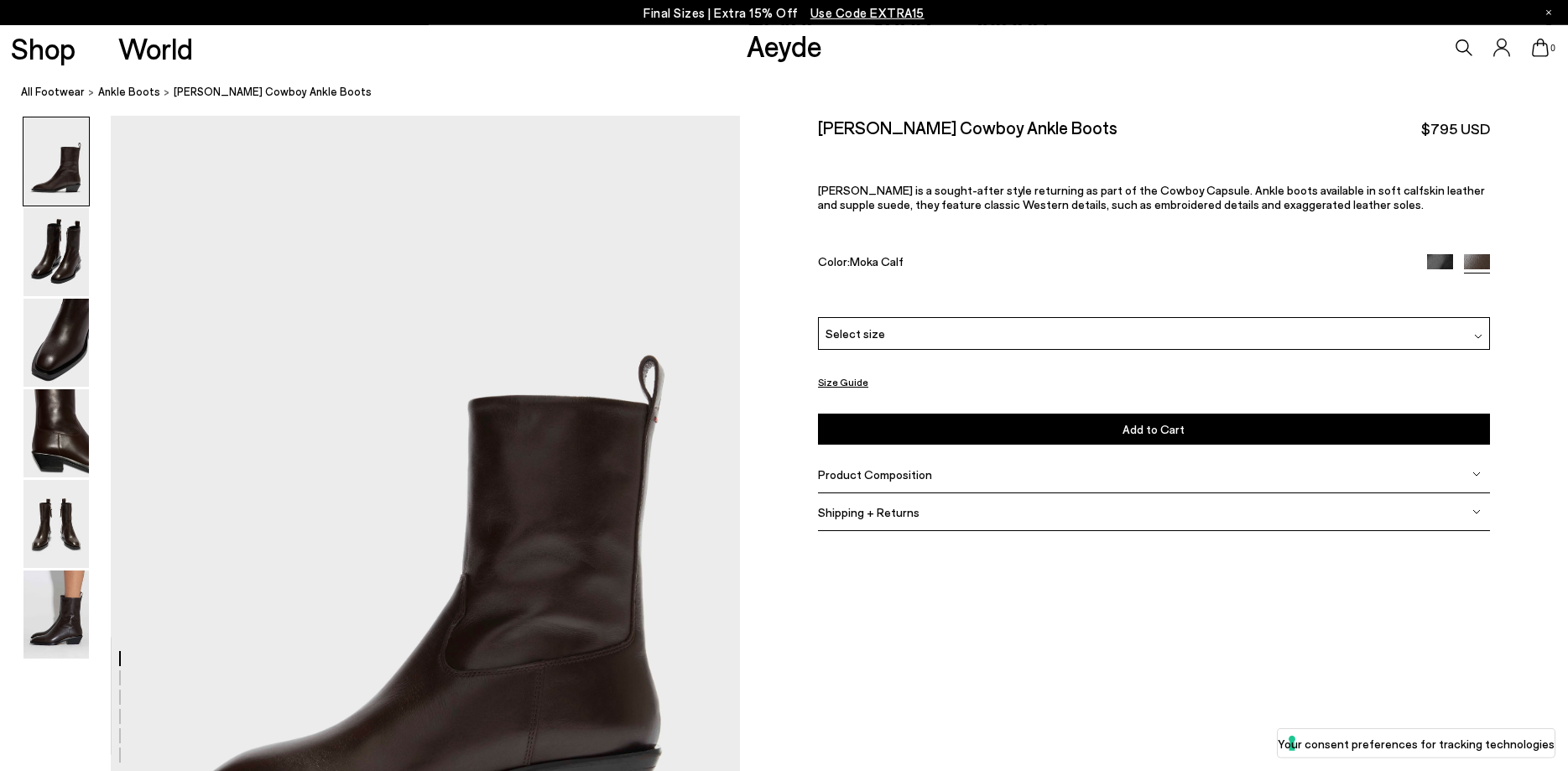
scroll to position [0, 0]
click at [1477, 331] on div at bounding box center [1478, 333] width 8 height 18
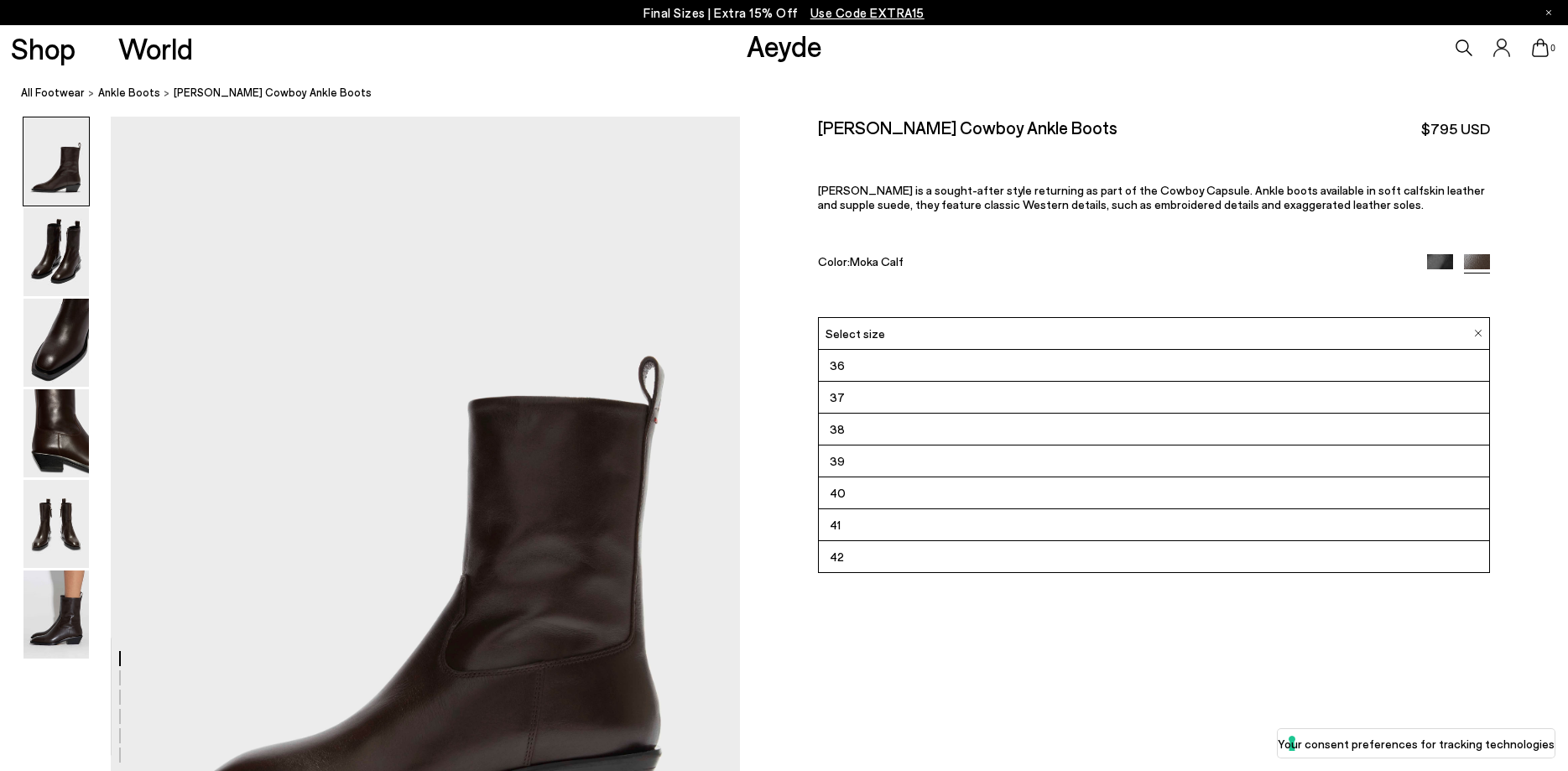
click at [1043, 432] on li "38" at bounding box center [1154, 430] width 670 height 32
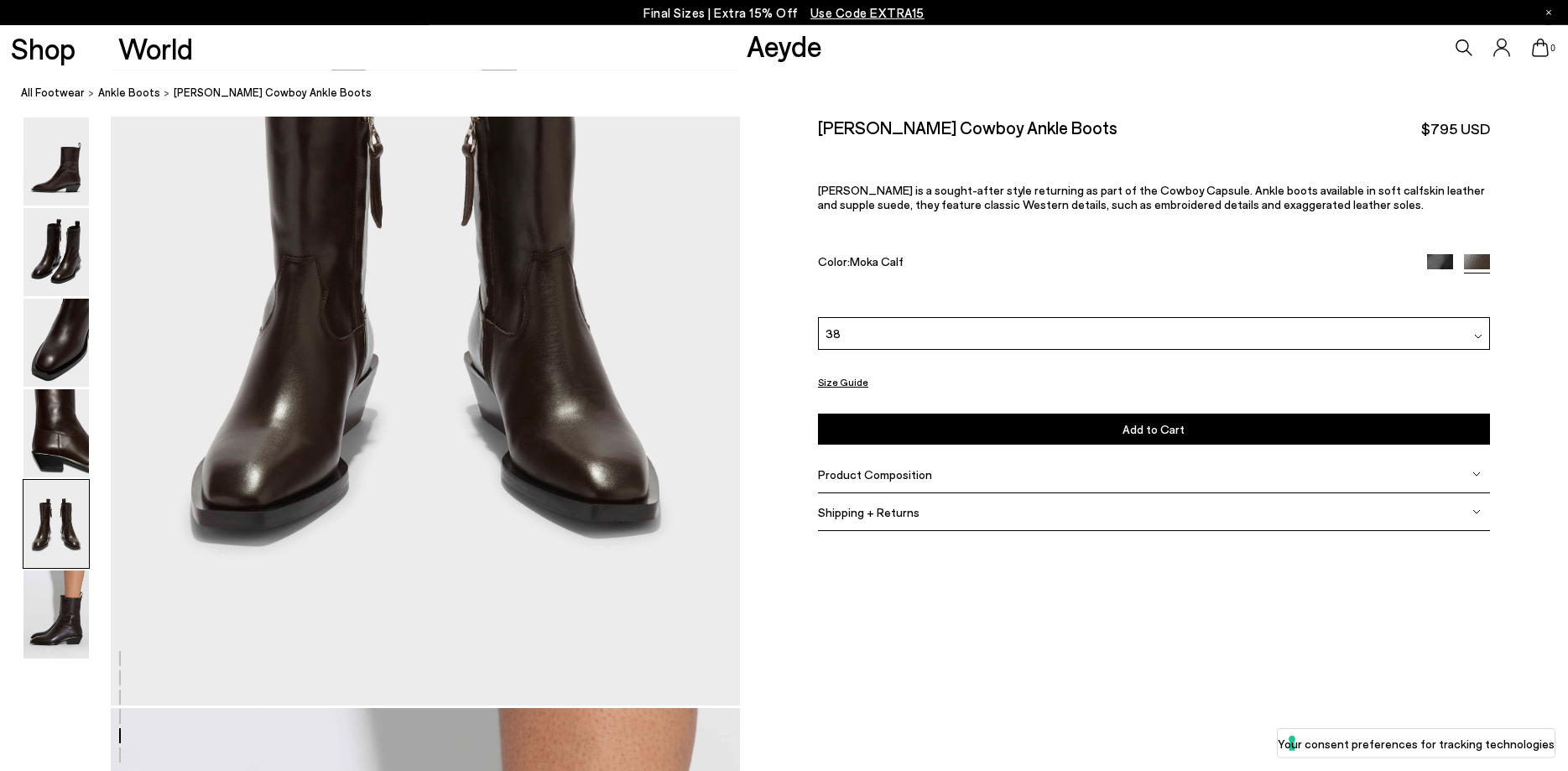
scroll to position [3679, 0]
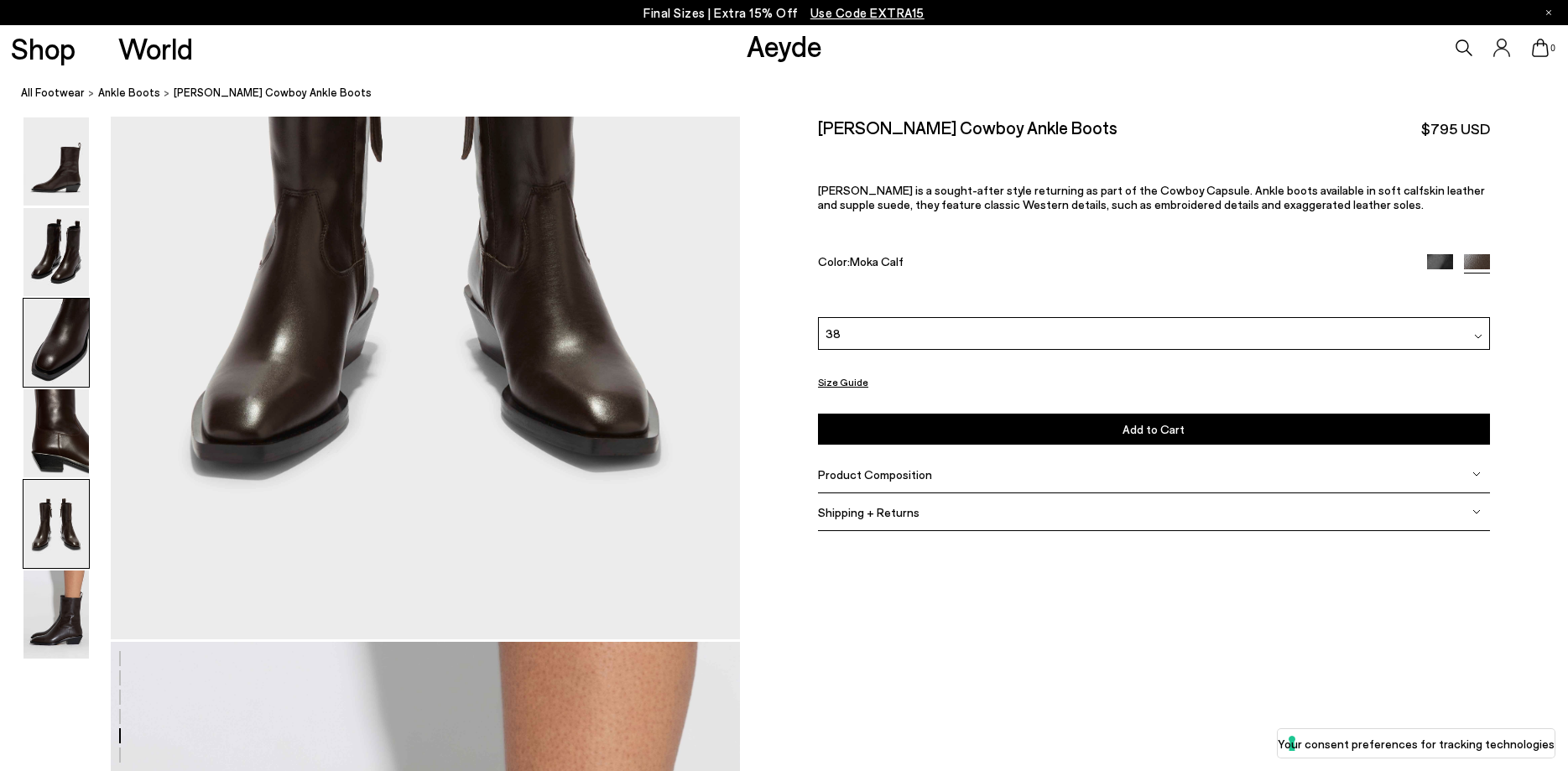
click at [66, 335] on img at bounding box center [56, 342] width 66 height 88
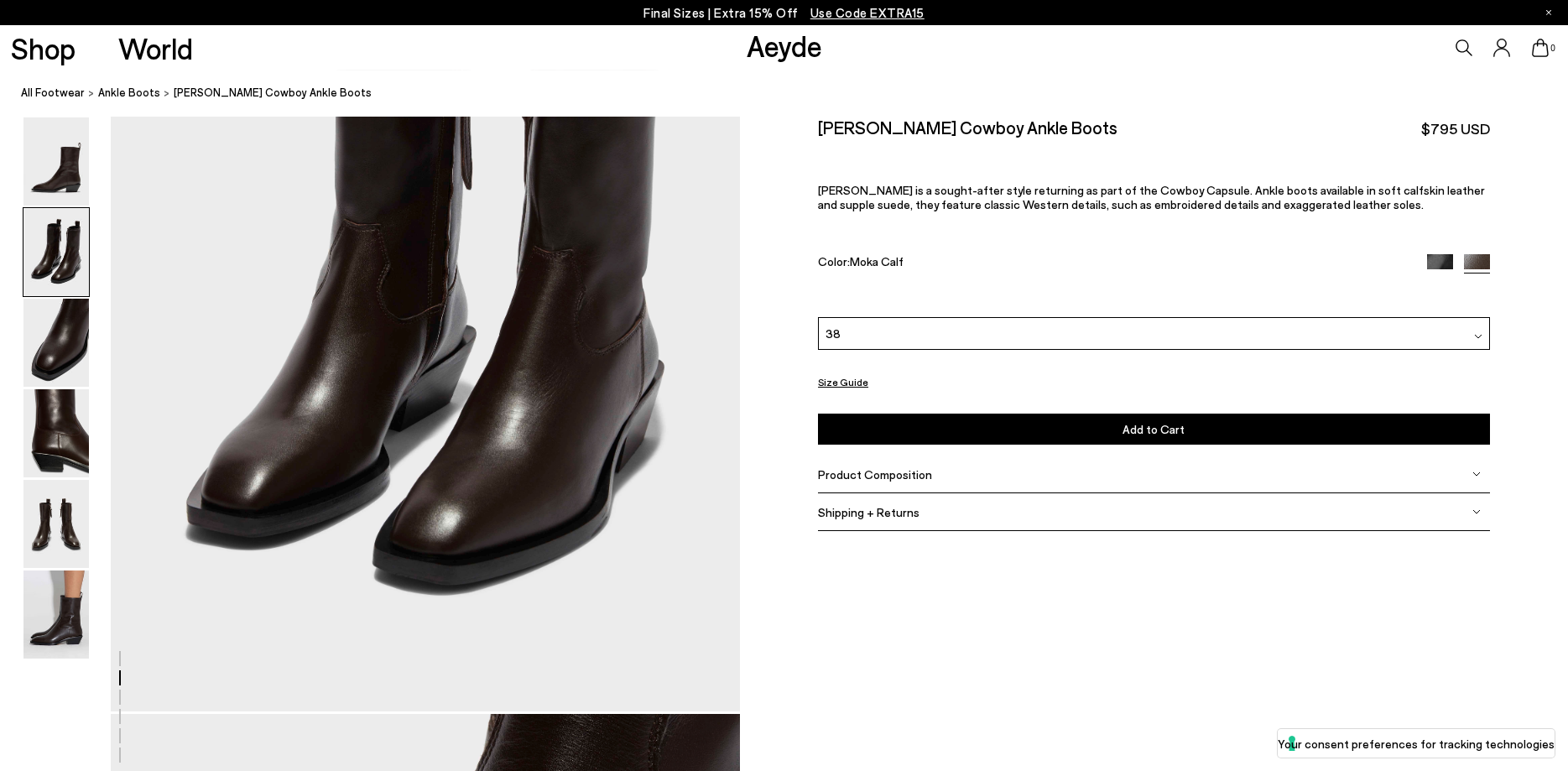
scroll to position [742, 0]
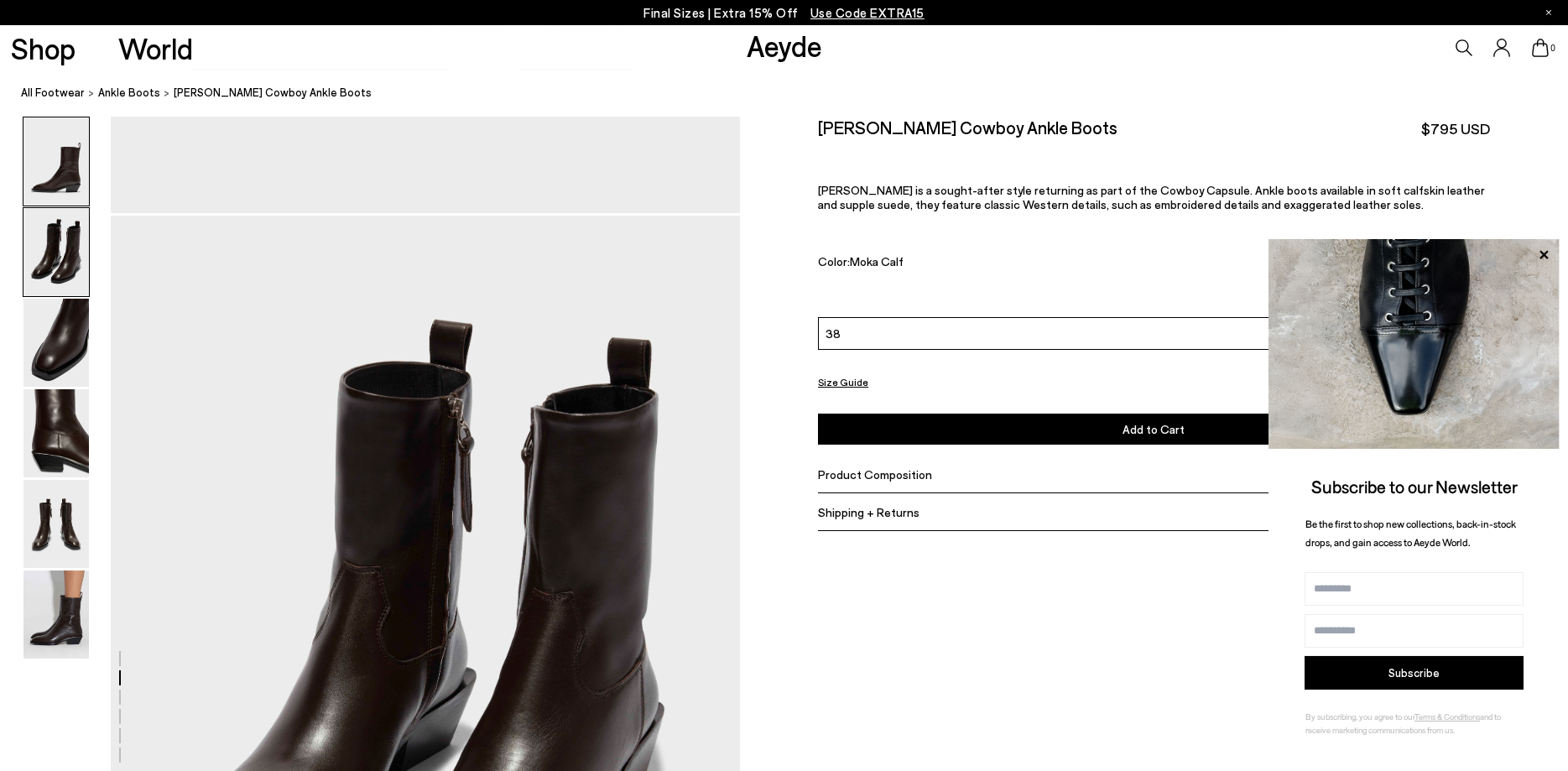
click at [66, 182] on img at bounding box center [56, 161] width 66 height 88
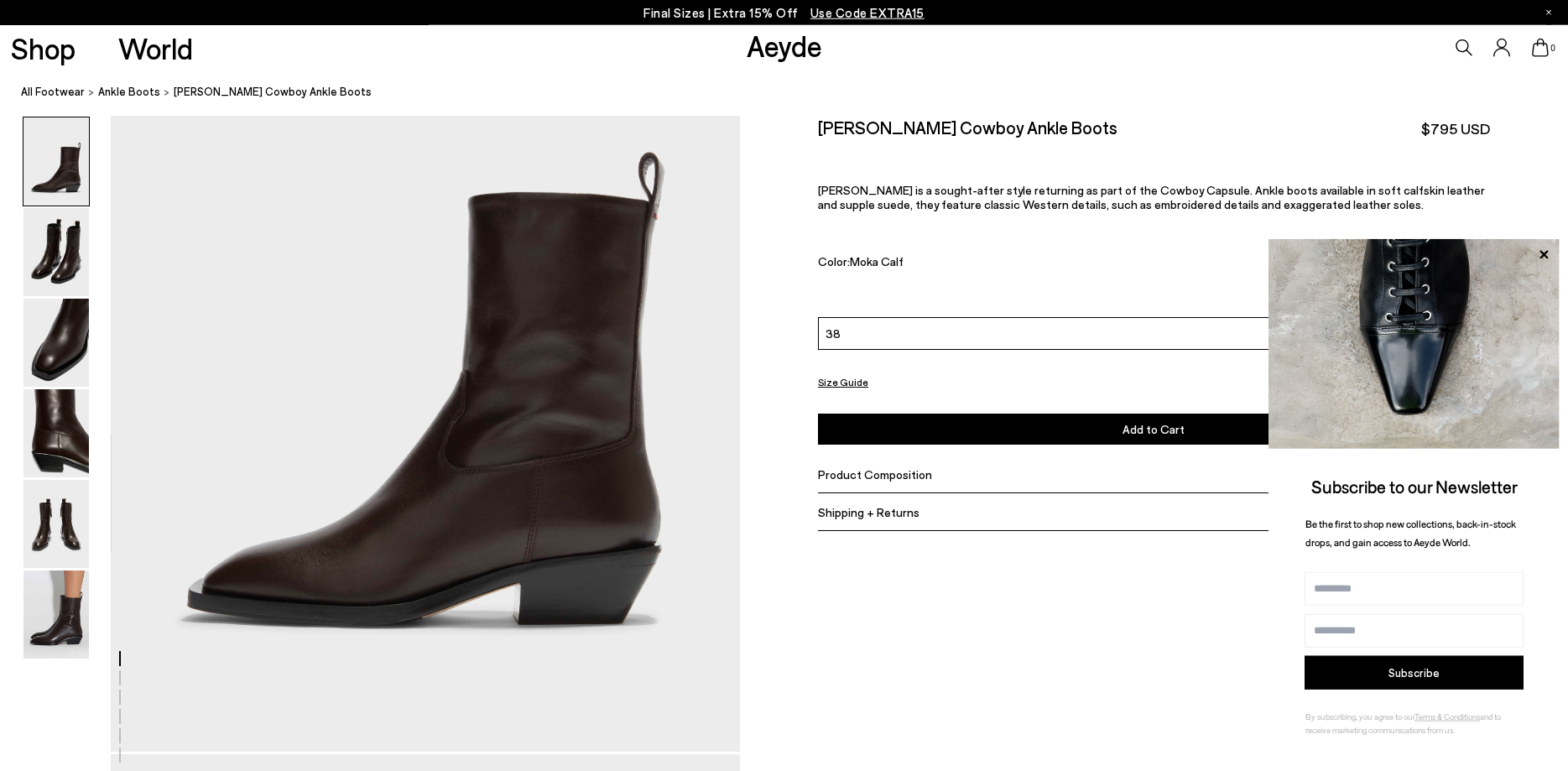
scroll to position [172, 0]
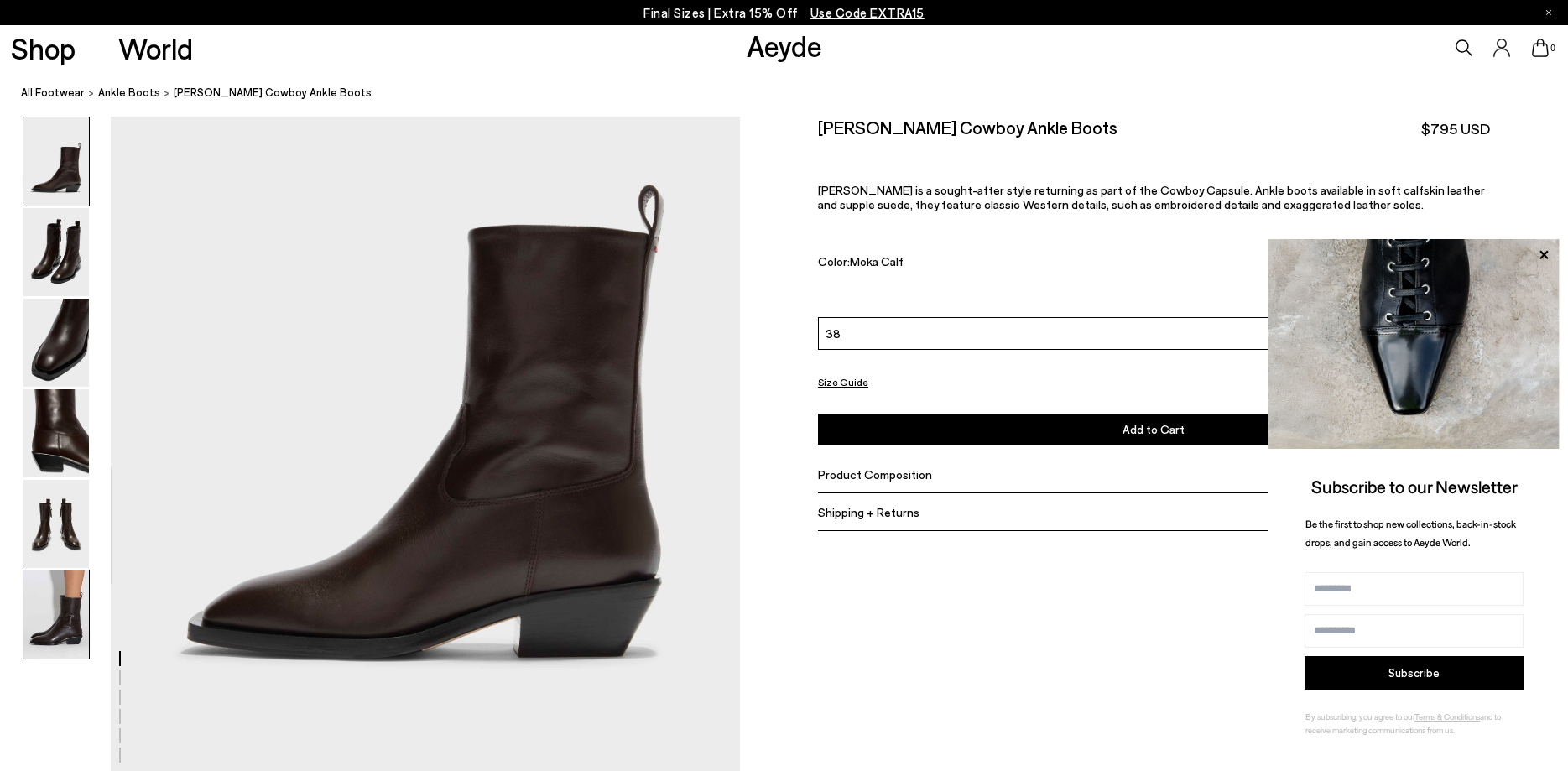
click at [55, 615] on img at bounding box center [56, 614] width 66 height 88
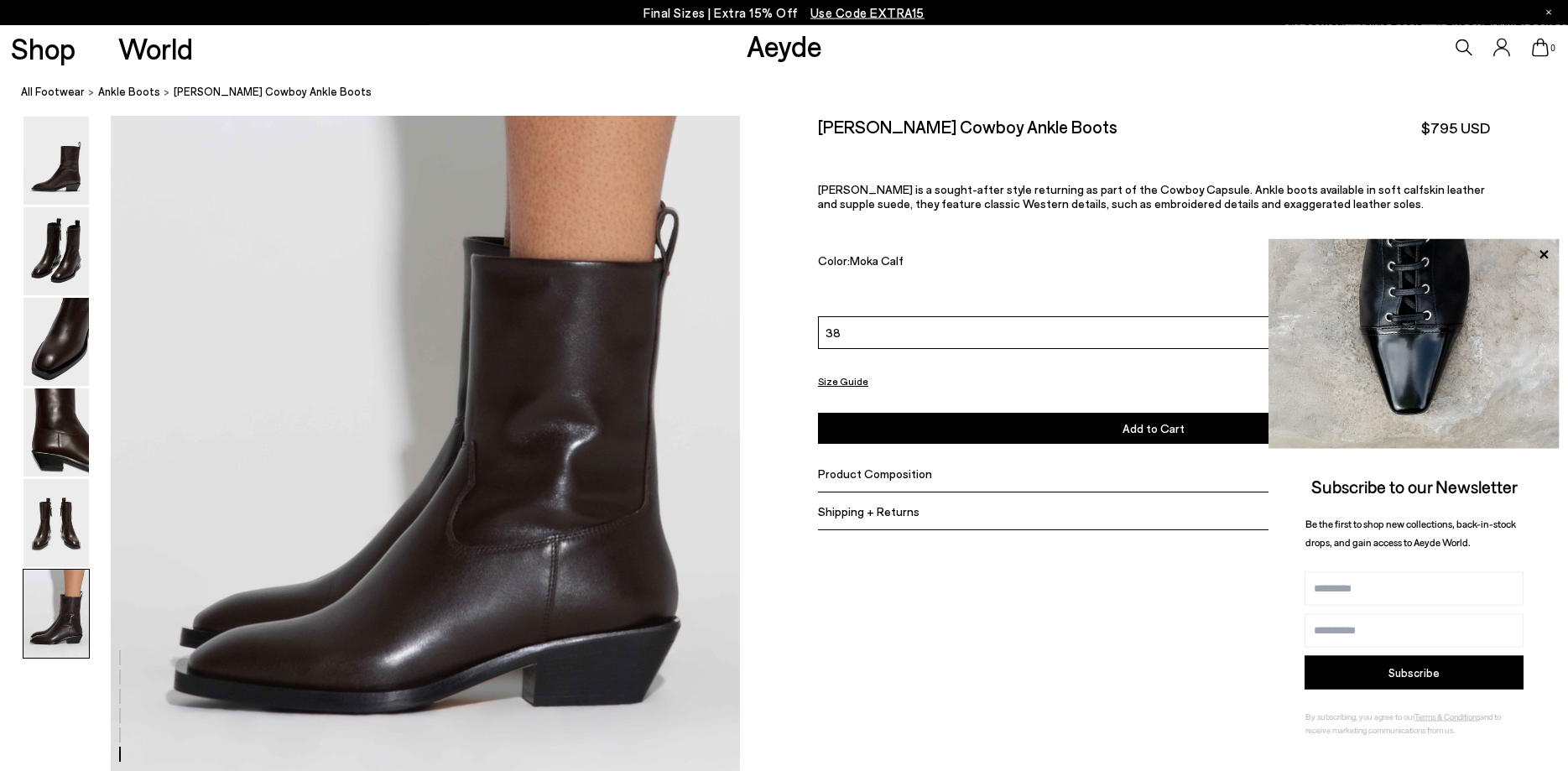
scroll to position [4322, 0]
click at [52, 521] on img at bounding box center [56, 524] width 66 height 88
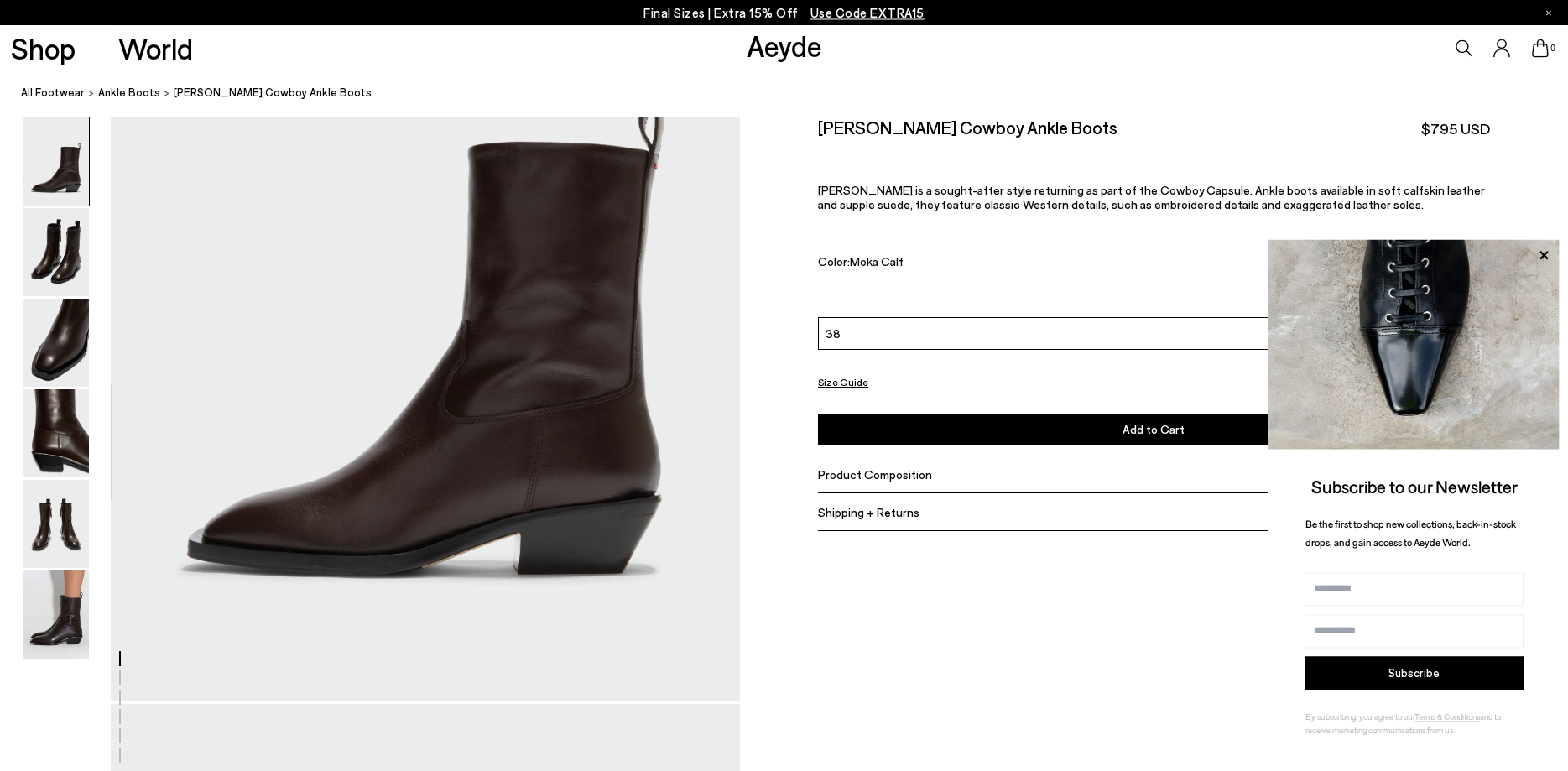
scroll to position [0, 0]
